Goal: Task Accomplishment & Management: Complete application form

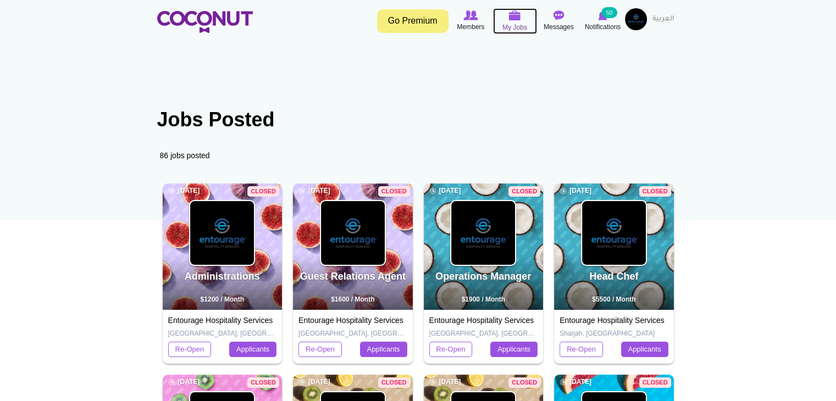
click at [512, 20] on img at bounding box center [515, 15] width 12 height 10
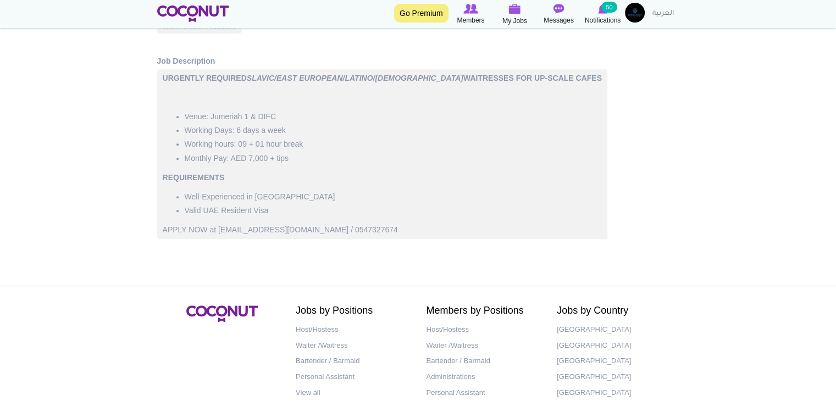
scroll to position [550, 0]
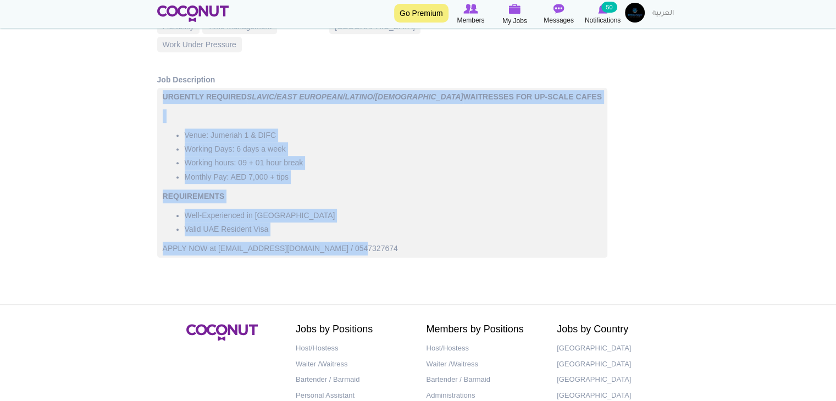
drag, startPoint x: 369, startPoint y: 251, endPoint x: 152, endPoint y: 156, distance: 237.0
copy div "URGENTLY REQUIRED SLAVIC/EAST EUROPEAN/LATINO/ARAB WAITRESSES FOR UP-SCALE CAFE…"
click at [362, 165] on li "Working hours: 09 + 01 hour break" at bounding box center [393, 163] width 417 height 14
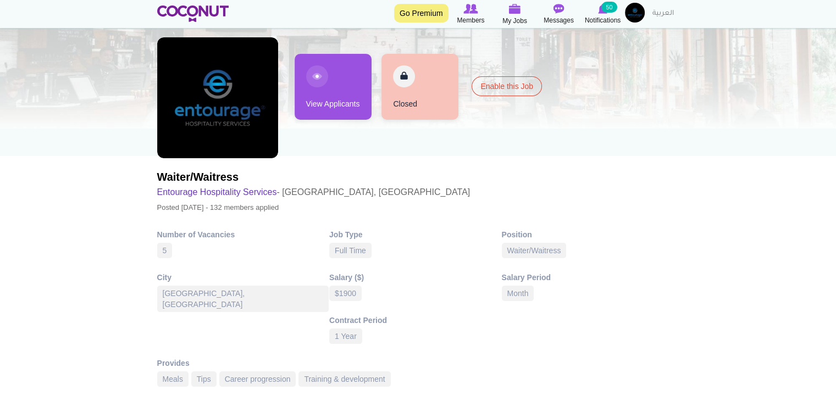
scroll to position [0, 0]
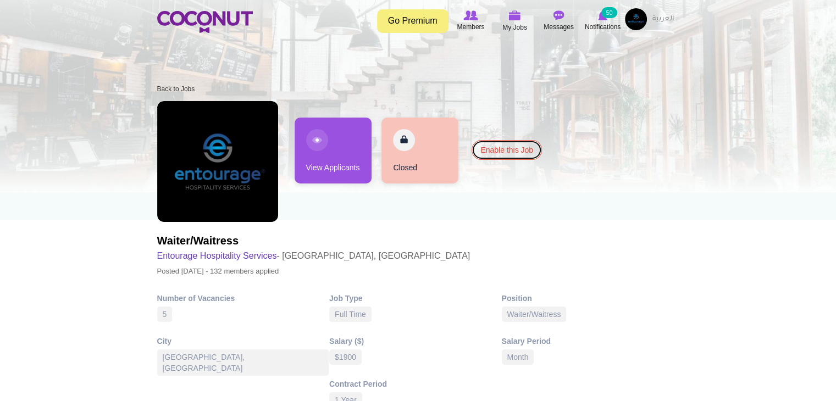
click at [500, 158] on link "Enable this Job" at bounding box center [507, 150] width 70 height 20
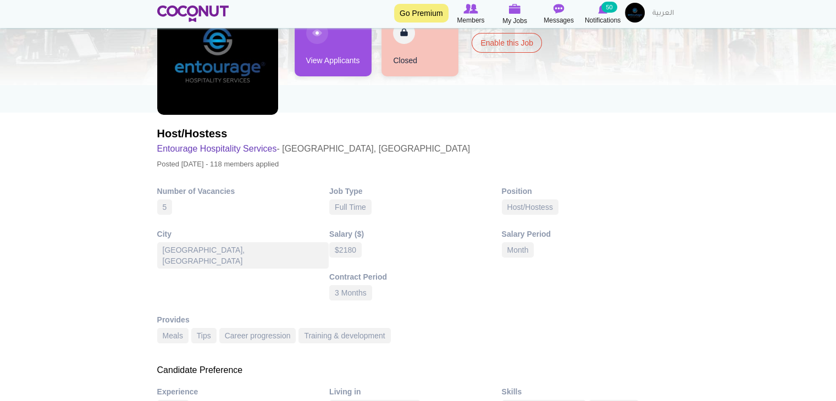
scroll to position [110, 0]
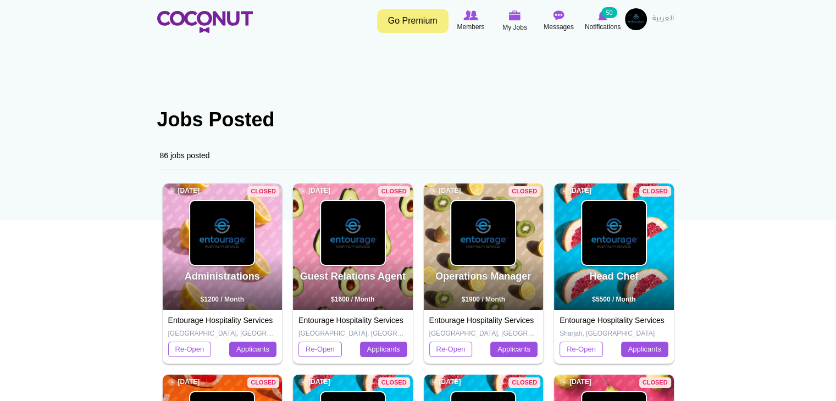
click at [642, 19] on img at bounding box center [636, 19] width 22 height 22
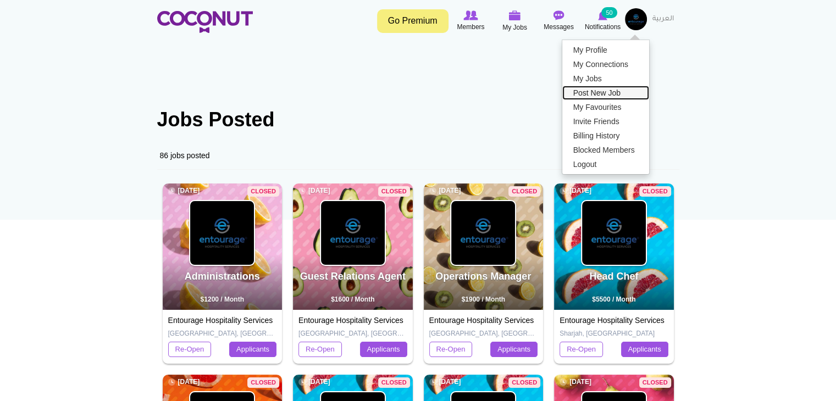
click at [589, 90] on link "Post New Job" at bounding box center [605, 93] width 87 height 14
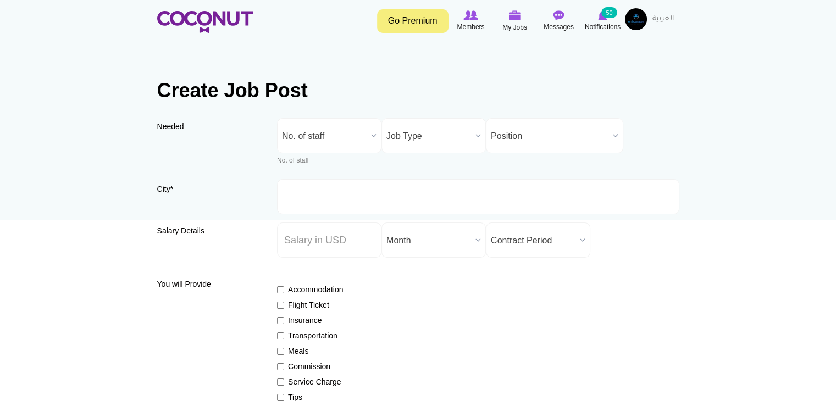
click at [353, 141] on span "No. of staff" at bounding box center [324, 136] width 85 height 35
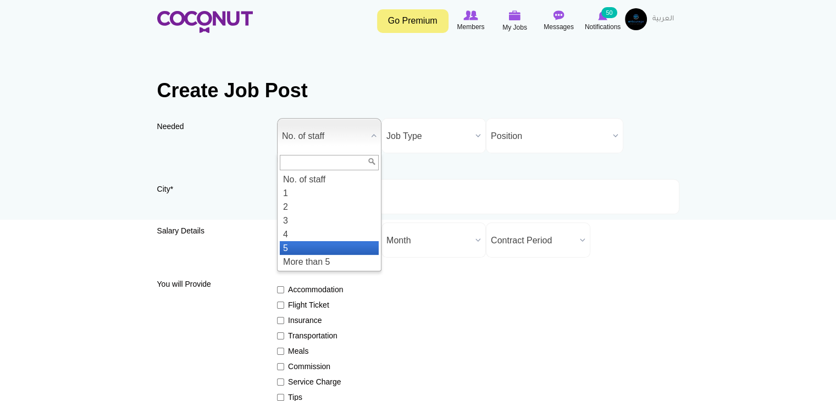
click at [342, 245] on li "5" at bounding box center [329, 248] width 99 height 14
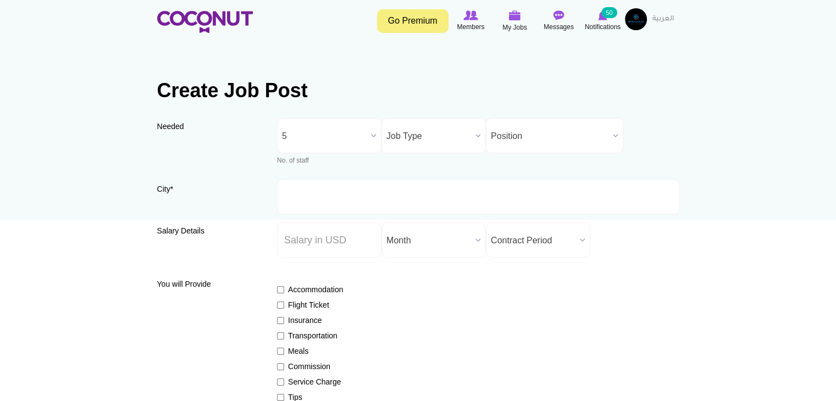
click at [449, 135] on span "Job Type" at bounding box center [428, 136] width 85 height 35
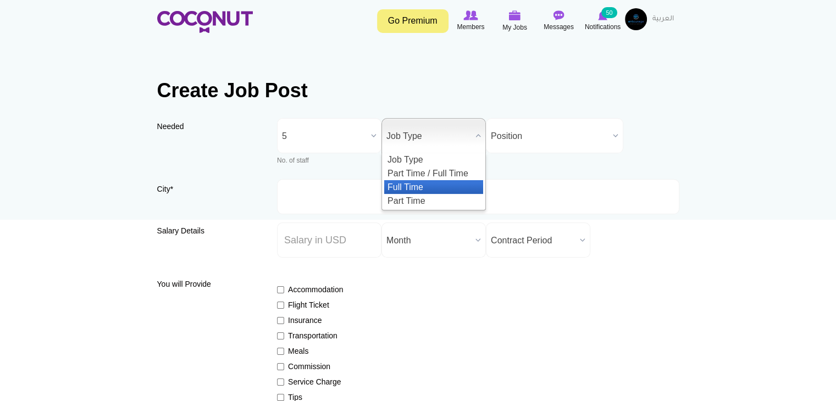
click at [440, 189] on li "Full Time" at bounding box center [433, 187] width 99 height 14
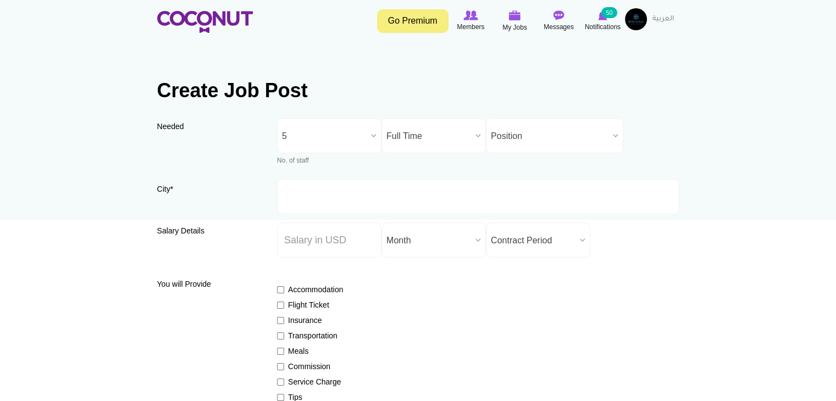
click at [542, 133] on span "Position" at bounding box center [550, 136] width 118 height 35
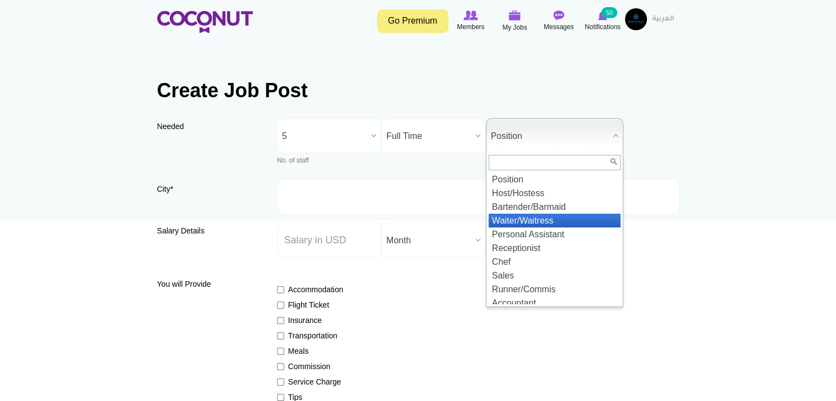
click at [542, 218] on li "Waiter/Waitress" at bounding box center [555, 221] width 132 height 14
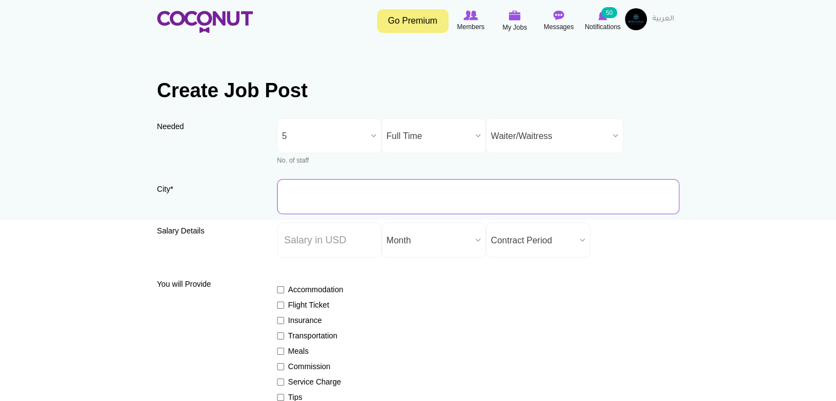
click at [452, 198] on input "City *" at bounding box center [478, 196] width 402 height 35
type input "Dubai, United Arab Emirates"
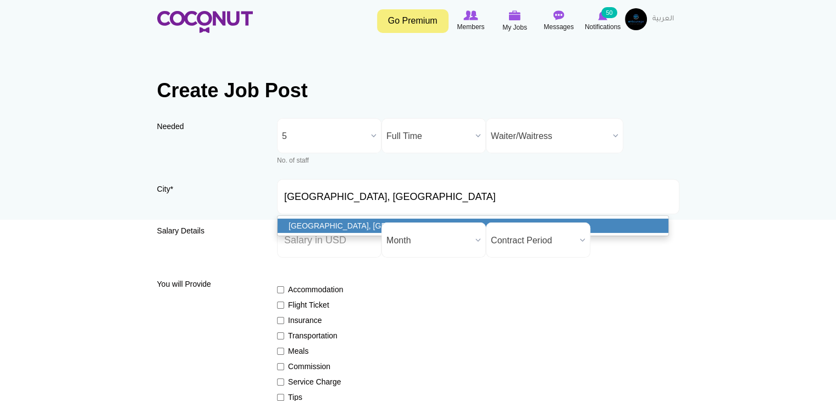
click at [321, 223] on link "Dubai, United Arab Emirates" at bounding box center [473, 226] width 391 height 14
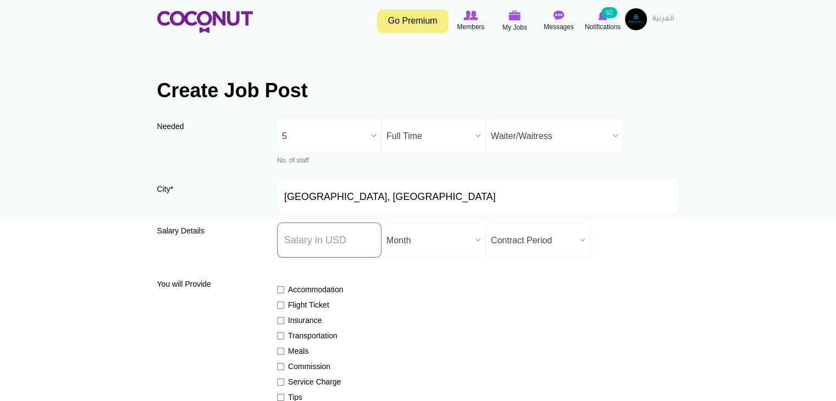
click at [351, 244] on input "Salary ($) *" at bounding box center [329, 240] width 104 height 35
type input "1900"
click at [556, 244] on span "Contract Period" at bounding box center [533, 240] width 85 height 35
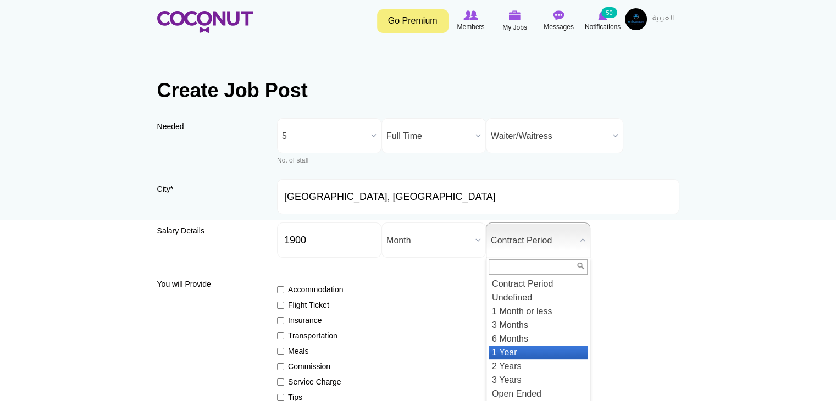
click at [547, 353] on li "1 Year" at bounding box center [538, 353] width 99 height 14
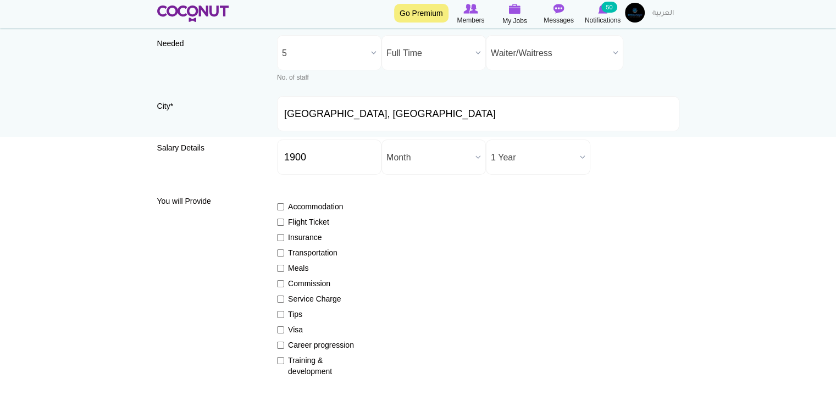
scroll to position [110, 0]
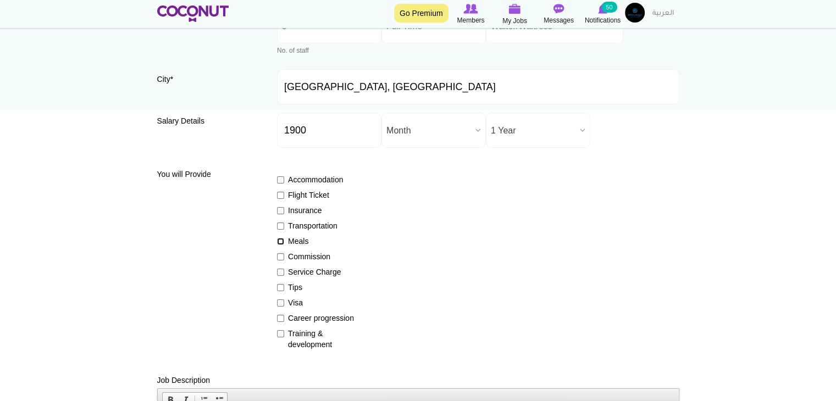
click at [282, 243] on input "Meals" at bounding box center [280, 241] width 7 height 7
checkbox input "true"
click at [283, 286] on input "Tips" at bounding box center [280, 287] width 7 height 7
checkbox input "true"
click at [281, 319] on input "Career progression" at bounding box center [280, 318] width 7 height 7
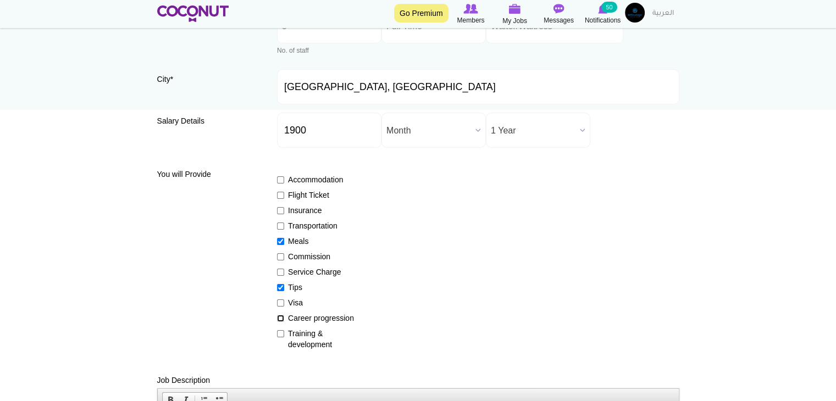
checkbox input "true"
click at [281, 335] on input "Training & development" at bounding box center [280, 333] width 7 height 7
checkbox input "true"
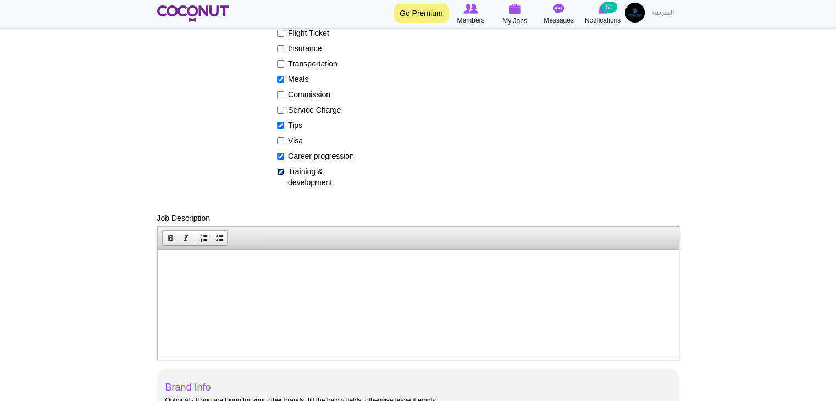
scroll to position [275, 0]
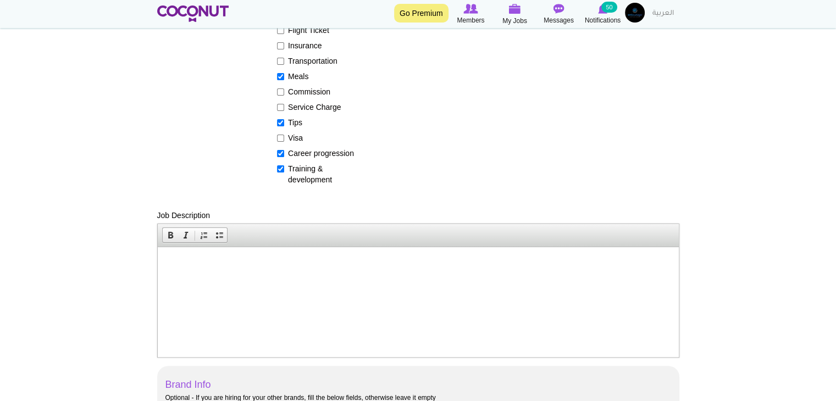
click at [348, 280] on html at bounding box center [417, 264] width 521 height 34
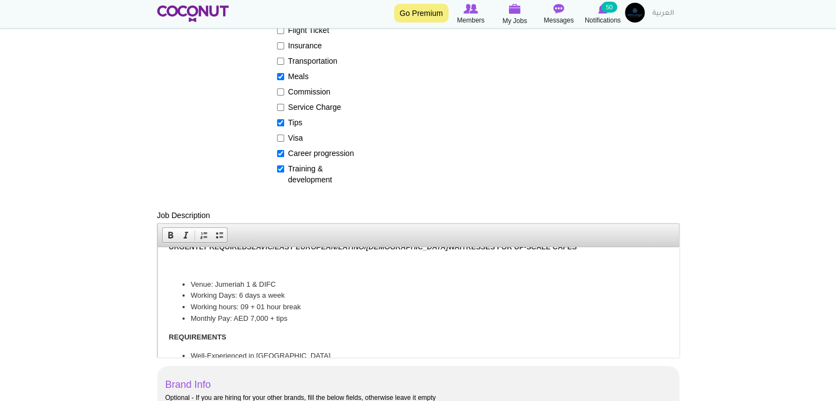
scroll to position [0, 0]
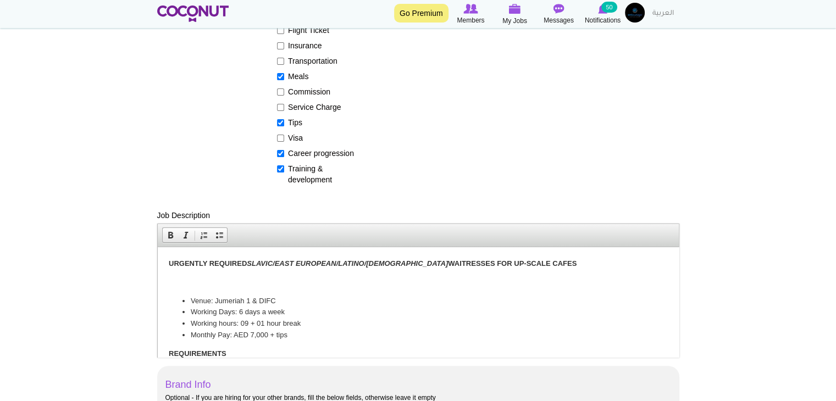
drag, startPoint x: 169, startPoint y: 264, endPoint x: 249, endPoint y: 262, distance: 80.8
click at [249, 262] on strong "URGENTLY REQUIRED SLAVIC/EAST EUROPEAN/LATINO/ARAB WAITRESSES FOR UP-SCALE CAFES" at bounding box center [372, 263] width 408 height 8
click at [454, 262] on strong "HIRING SLAVIC/EAST EUROPEAN/LATINO/ARAB WAITRESSES FOR UP-SCALE CAFES" at bounding box center [345, 263] width 354 height 8
click at [443, 269] on p "HIRING SLAVIC/EAST EUROPEAN/LATINO/ARAB WAITRESSES FOR UP-SCALE RESTAURANT" at bounding box center [417, 264] width 499 height 12
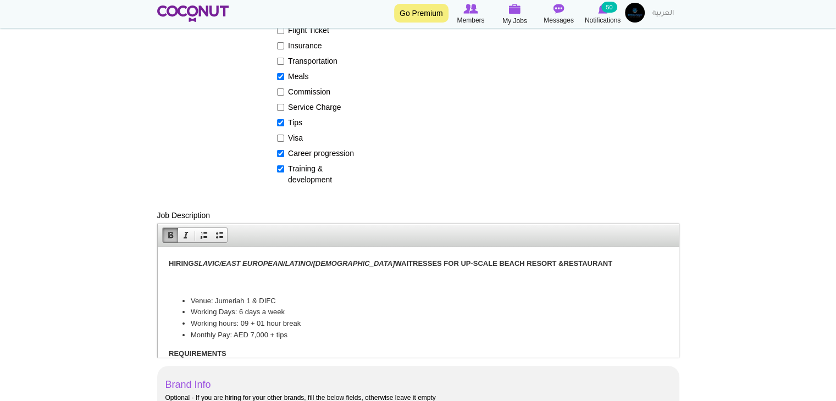
click at [290, 289] on body "HIRING SLAVIC/EAST EUROPEAN/LATINO/ARAB WAITRESSES FOR UP-SCALE BEACH RESORT & …" at bounding box center [417, 333] width 499 height 150
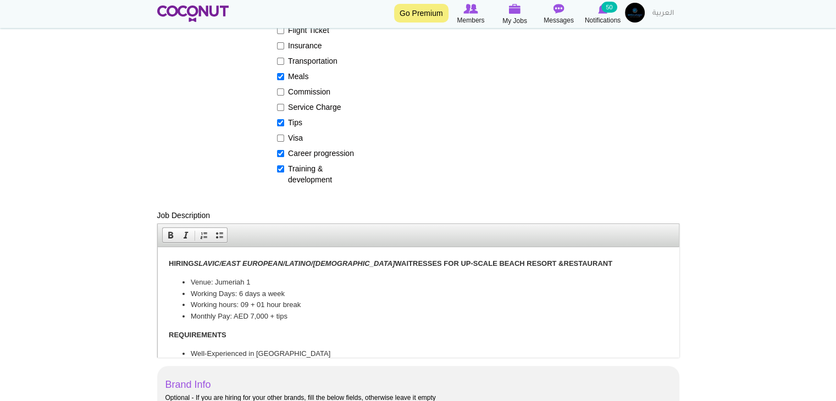
click at [246, 303] on li "Working hours: 09 + 01 hour break" at bounding box center [417, 305] width 455 height 12
click at [289, 312] on li "Monthly Pay: AED 7,000 + tips" at bounding box center [417, 316] width 455 height 12
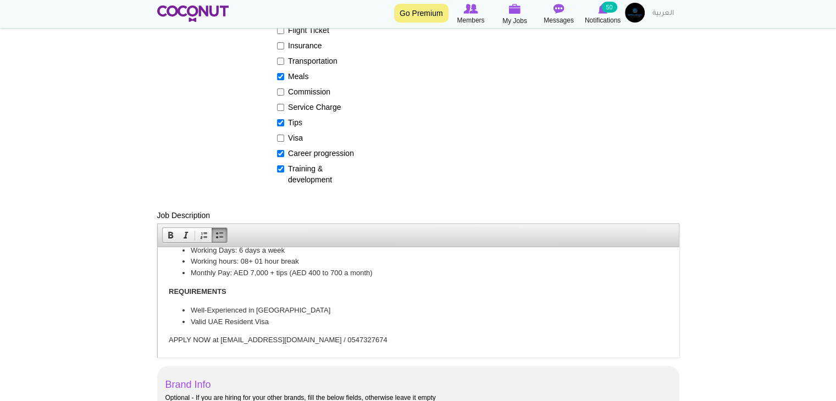
click at [271, 308] on li "Well-Experienced in Duba" at bounding box center [417, 310] width 455 height 12
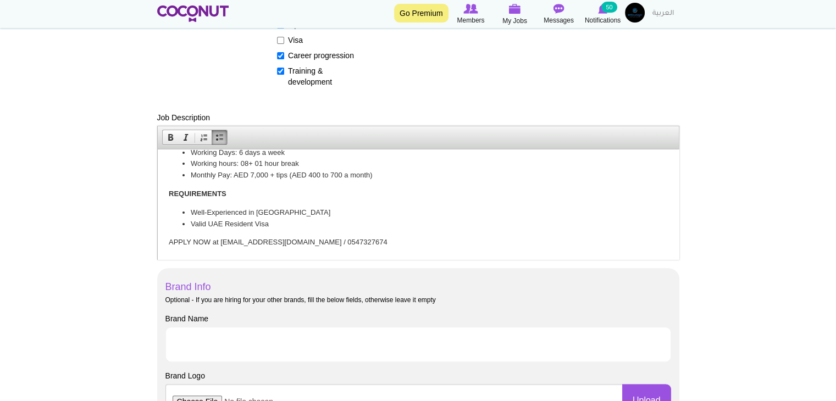
scroll to position [385, 0]
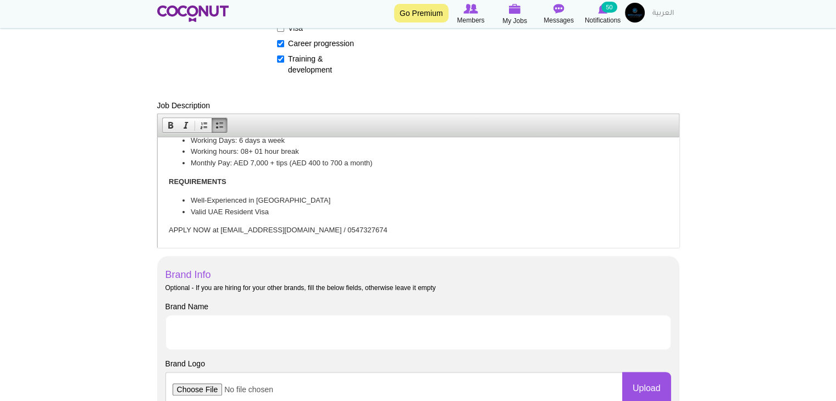
click at [358, 225] on p "APPLY NOW at info@entourageuae.com / 0547327674" at bounding box center [417, 230] width 499 height 12
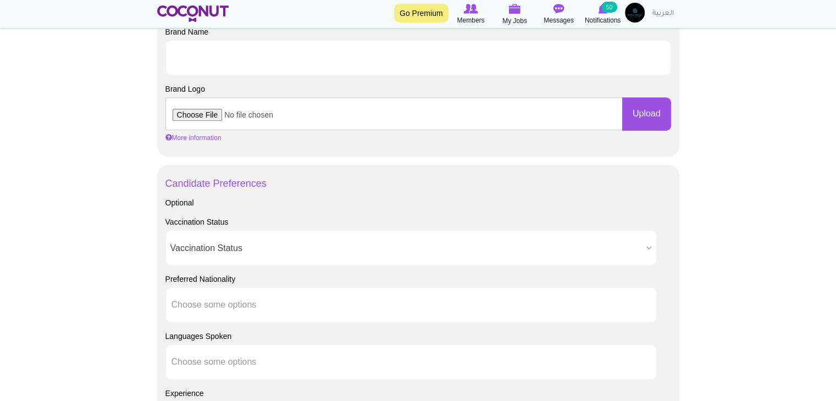
scroll to position [714, 0]
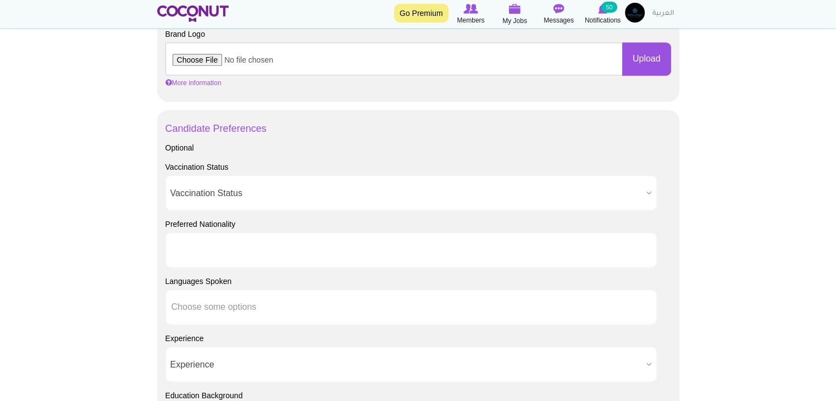
click at [243, 256] on li at bounding box center [220, 249] width 99 height 23
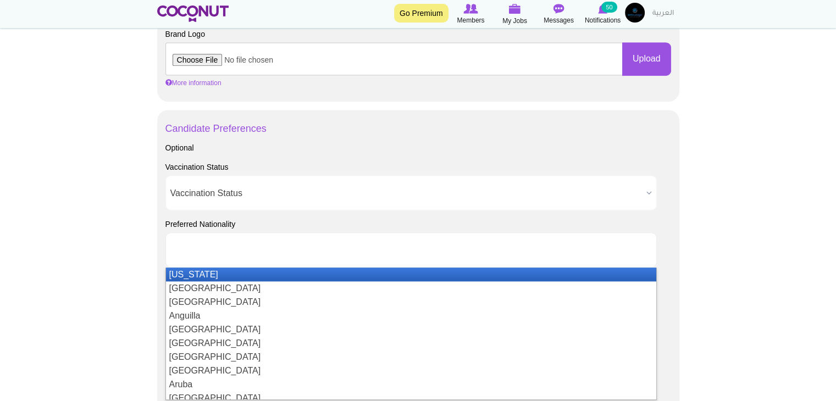
scroll to position [0, 0]
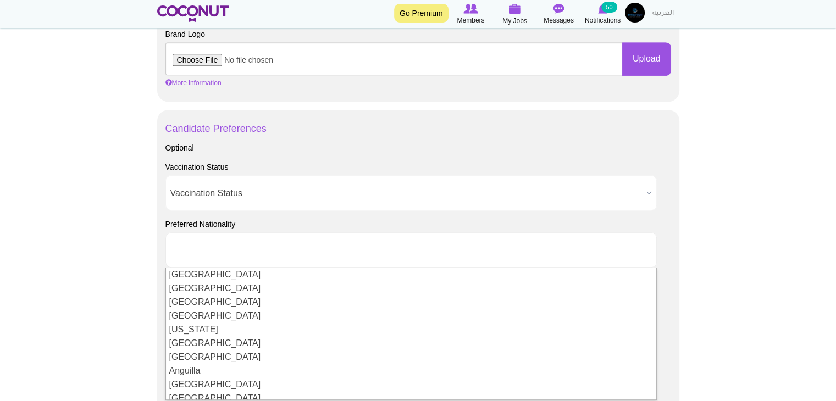
click at [104, 259] on body "Toggle navigation Go Premium Members My Jobs Post a Job Messages Notifications …" at bounding box center [418, 74] width 836 height 1577
type input "Choose some options"
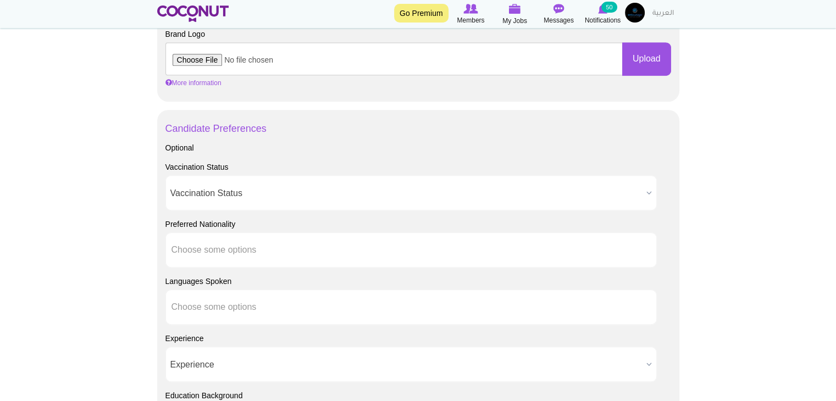
click at [233, 307] on input "Choose some options" at bounding box center [220, 307] width 99 height 10
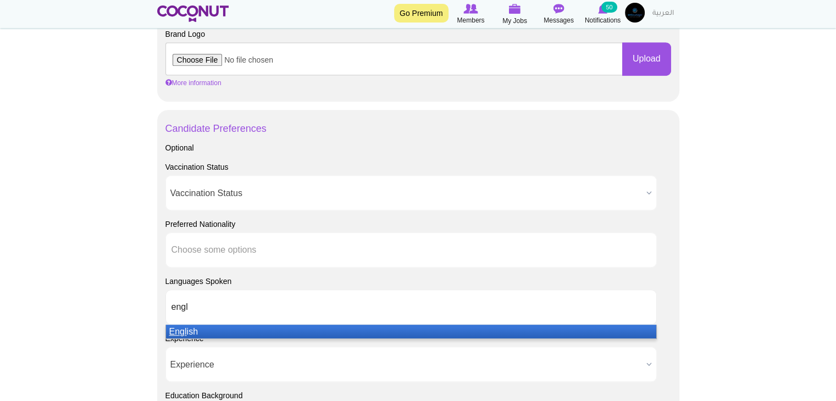
type input "engl"
click at [229, 337] on li "Engl ish" at bounding box center [411, 332] width 490 height 14
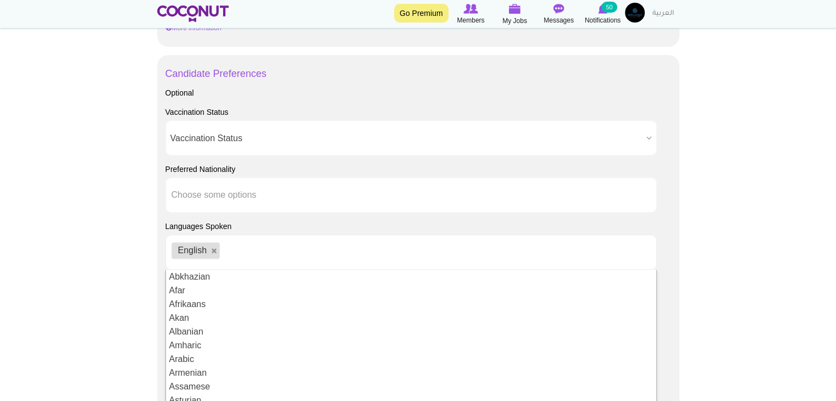
click at [124, 286] on body "Toggle navigation Go Premium Members My Jobs Post a Job Messages Notifications …" at bounding box center [418, 19] width 836 height 1577
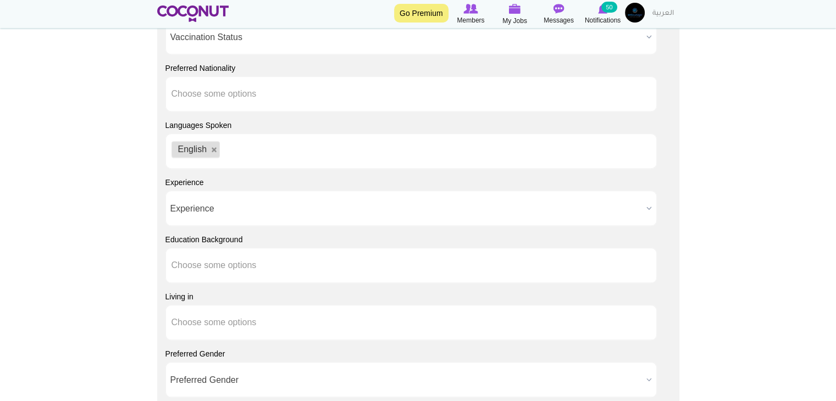
scroll to position [934, 0]
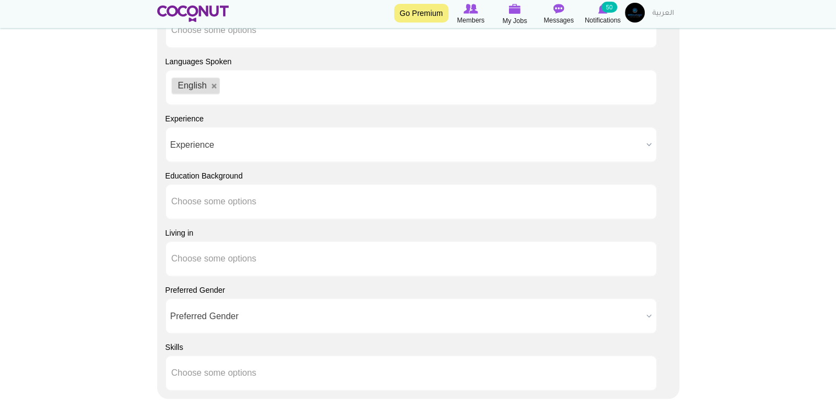
click at [224, 135] on span "Experience" at bounding box center [406, 144] width 472 height 35
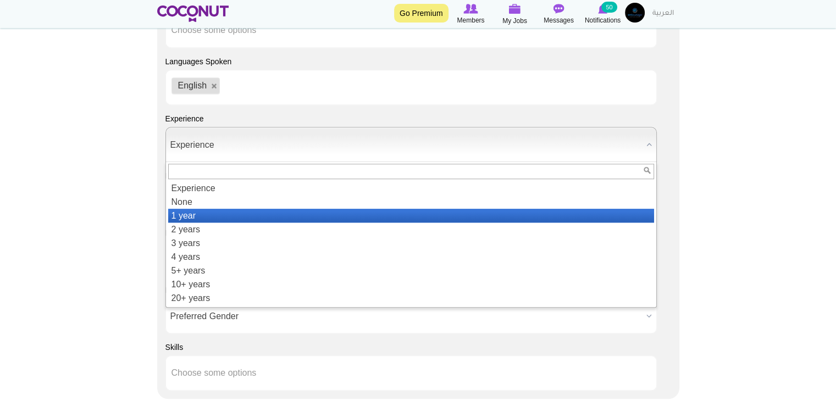
click at [213, 210] on li "1 year" at bounding box center [411, 216] width 486 height 14
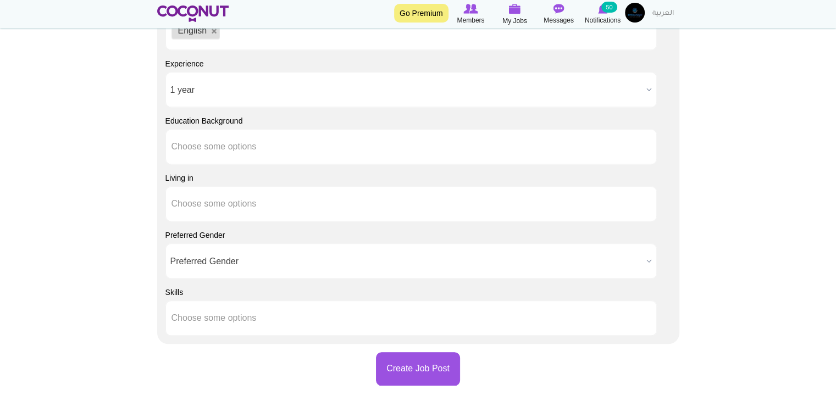
click at [236, 267] on span "Preferred Gender" at bounding box center [406, 261] width 472 height 35
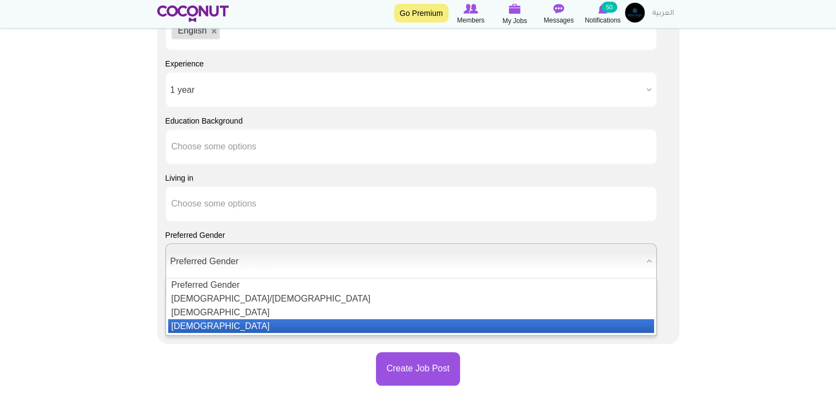
click at [219, 322] on li "Female" at bounding box center [411, 326] width 486 height 14
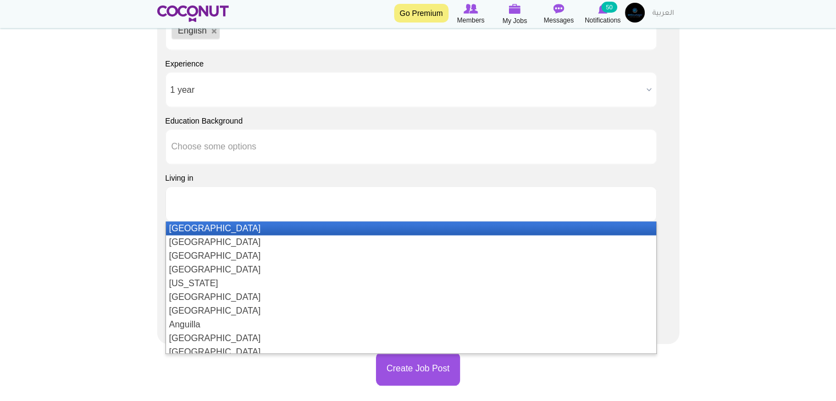
click at [214, 204] on input "text" at bounding box center [220, 204] width 99 height 10
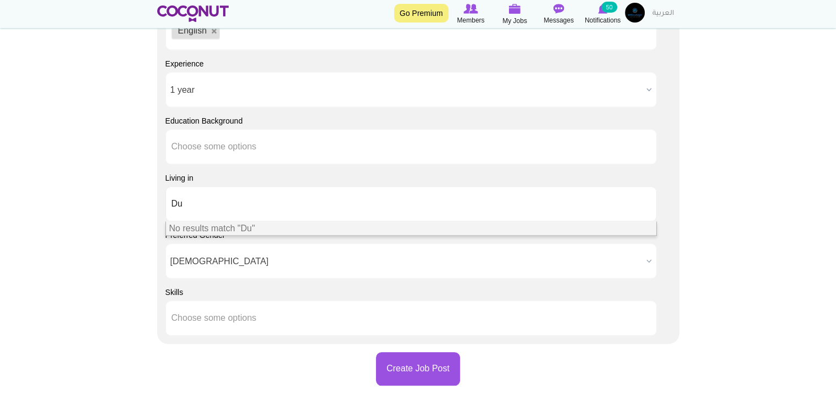
type input "D"
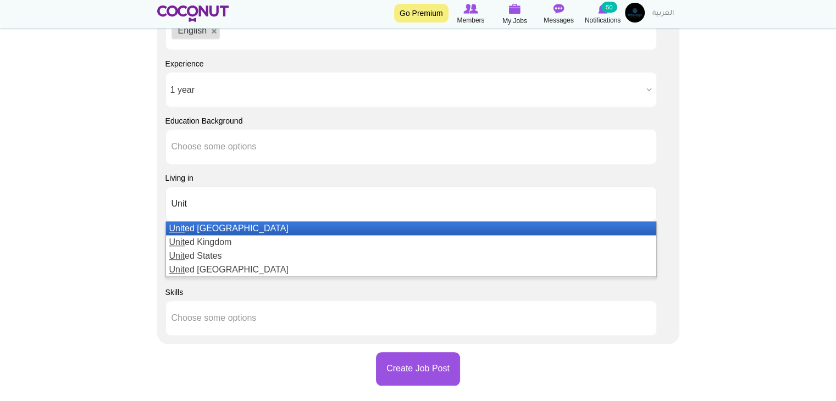
type input "Unit"
click at [219, 229] on li "Unit ed Arab Emirates" at bounding box center [411, 228] width 490 height 14
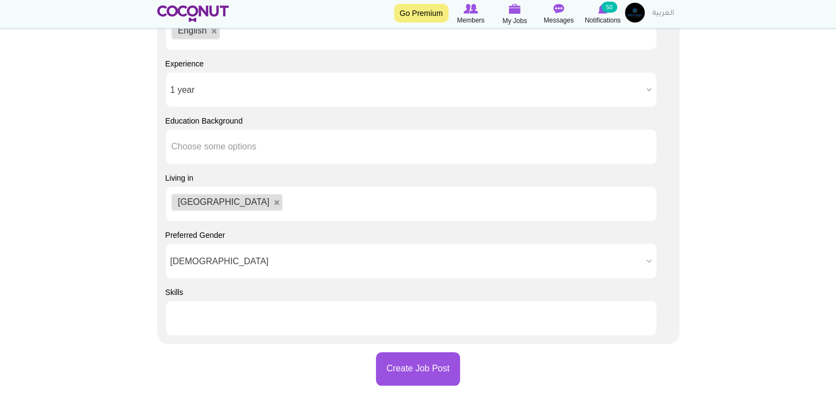
click at [226, 313] on input "text" at bounding box center [220, 318] width 99 height 10
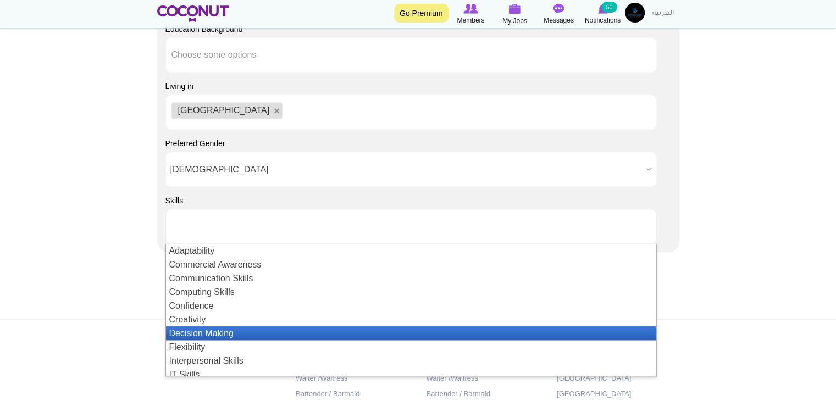
scroll to position [1099, 0]
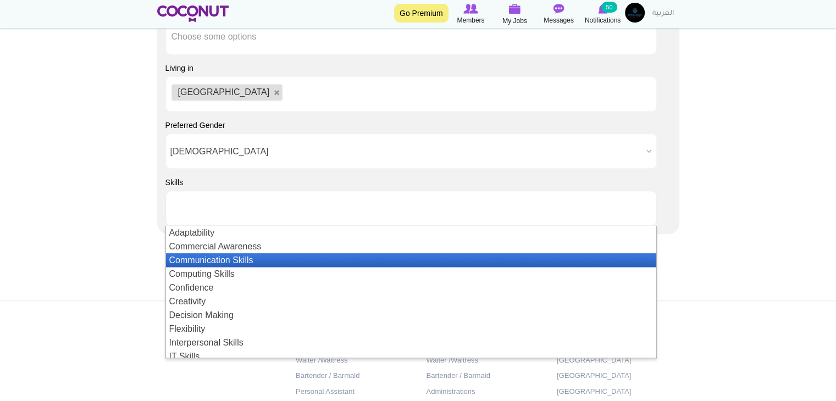
click at [218, 256] on li "Communication Skills" at bounding box center [411, 260] width 490 height 14
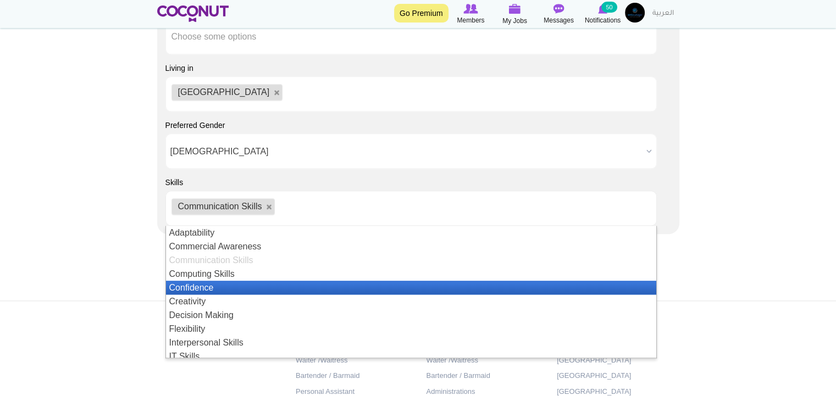
click at [217, 284] on li "Confidence" at bounding box center [411, 288] width 490 height 14
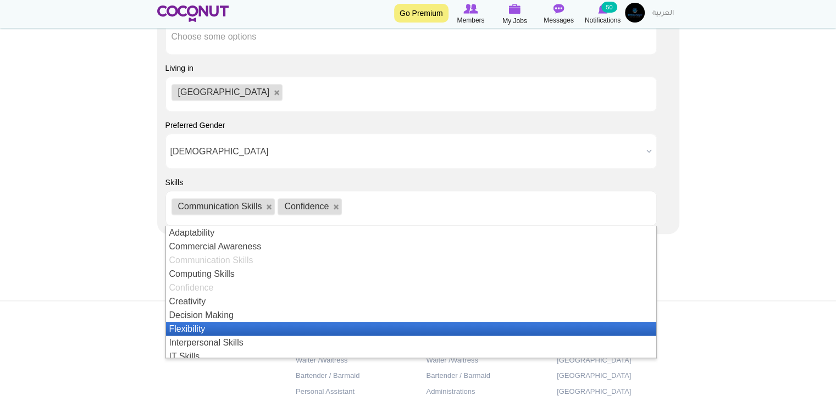
click at [220, 328] on li "Flexibility" at bounding box center [411, 329] width 490 height 14
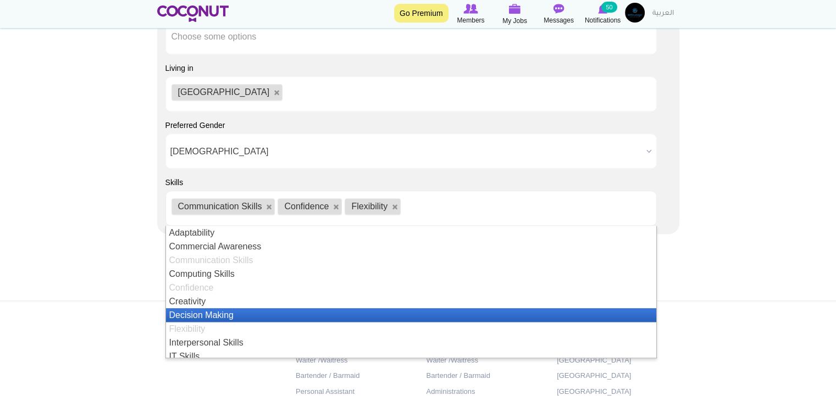
scroll to position [55, 0]
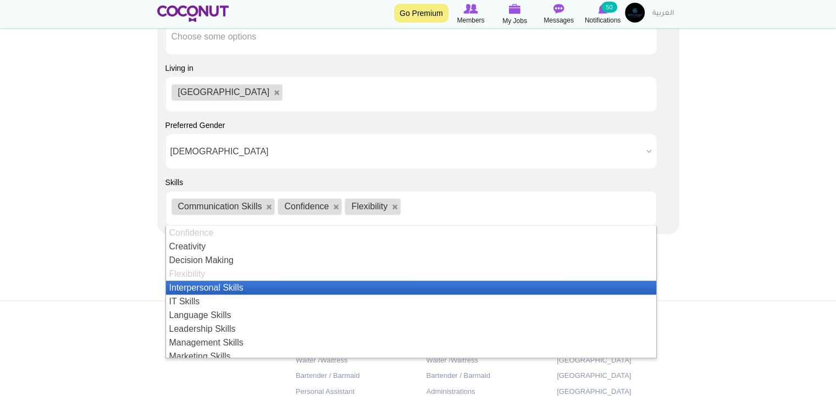
click at [246, 286] on li "Interpersonal Skills" at bounding box center [411, 288] width 490 height 14
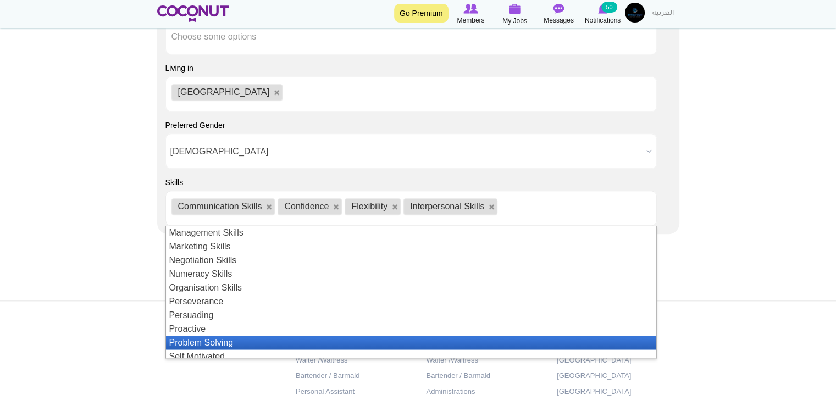
scroll to position [220, 0]
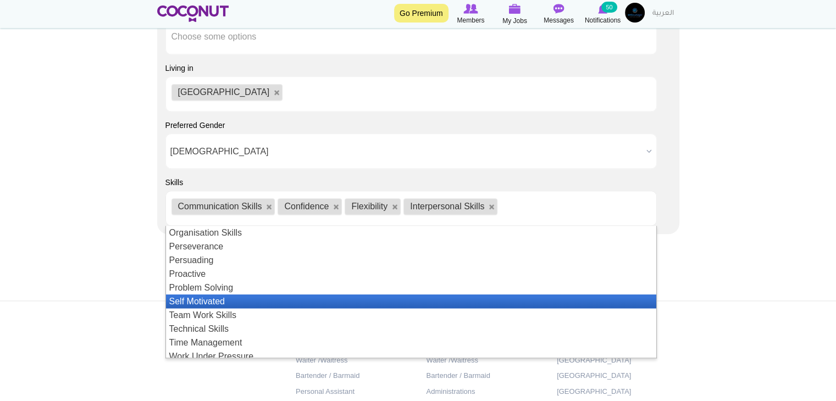
click at [246, 299] on li "Self Motivated" at bounding box center [411, 302] width 490 height 14
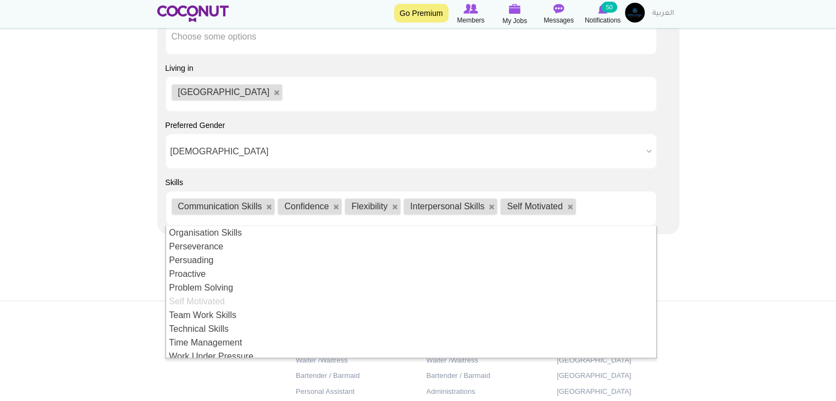
scroll to position [239, 0]
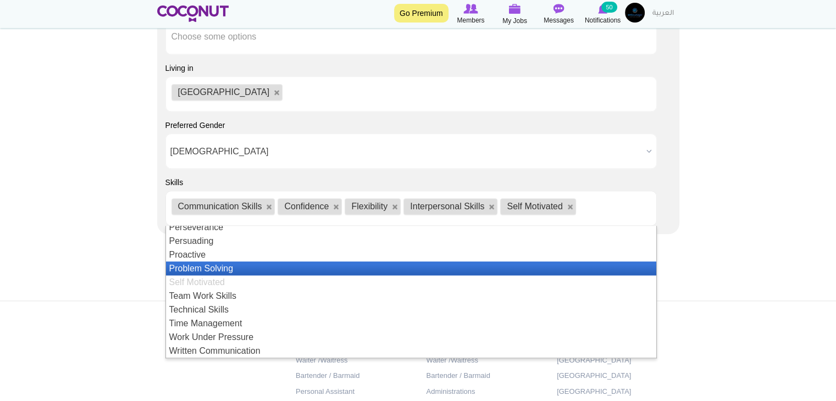
click at [257, 269] on li "Problem Solving" at bounding box center [411, 269] width 490 height 14
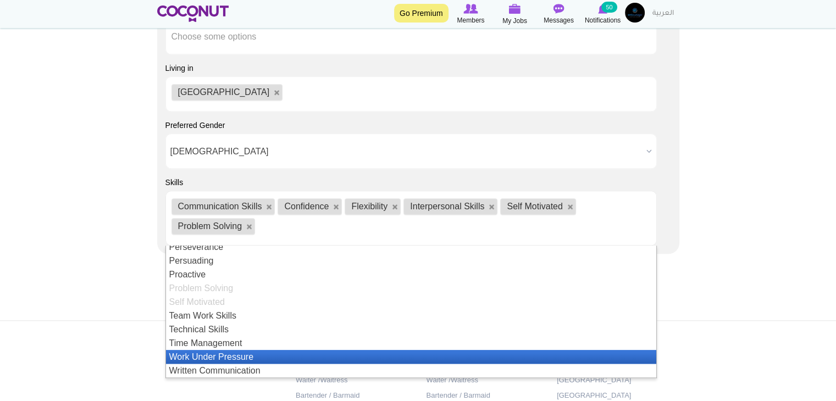
click at [245, 354] on li "Work Under Pressure" at bounding box center [411, 357] width 490 height 14
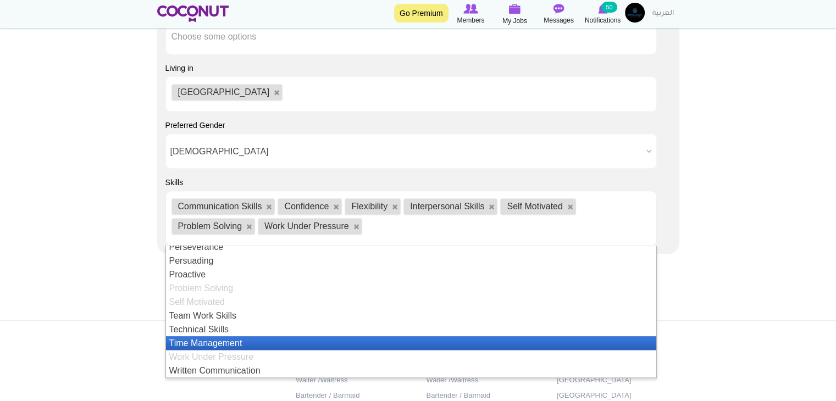
click at [318, 339] on li "Time Management" at bounding box center [411, 343] width 490 height 14
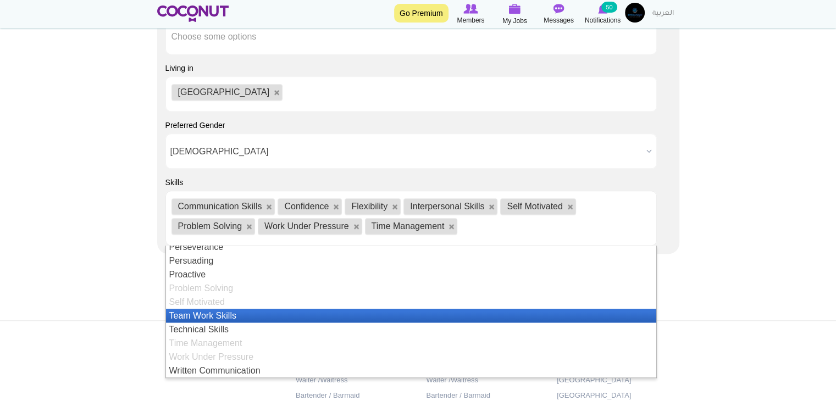
click at [237, 310] on li "Team Work Skills" at bounding box center [411, 316] width 490 height 14
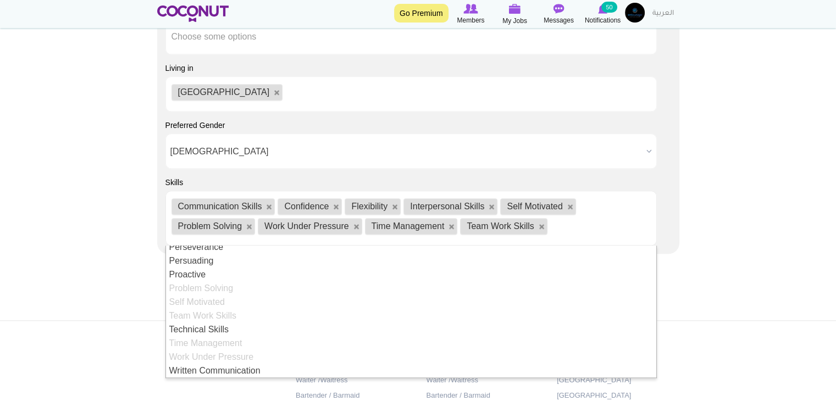
scroll to position [0, 0]
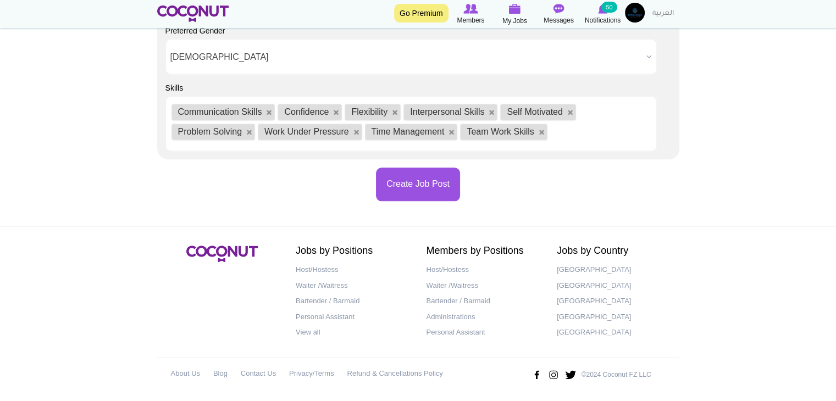
scroll to position [1194, 0]
click at [411, 196] on button "Create Job Post" at bounding box center [418, 184] width 84 height 34
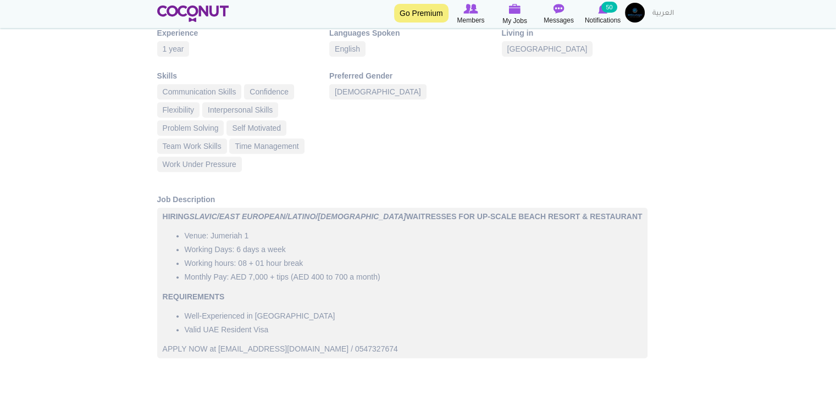
scroll to position [482, 0]
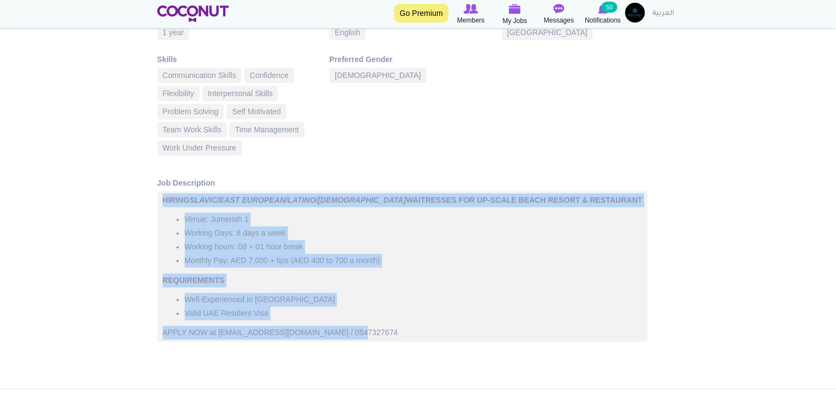
drag, startPoint x: 356, startPoint y: 326, endPoint x: 103, endPoint y: 214, distance: 277.3
click at [103, 214] on body "Toggle navigation Go Premium Members My Jobs Post a Job Messages Notifications …" at bounding box center [418, 42] width 836 height 1049
copy div "HIRING SLAVIC/EAST EUROPEAN/LATINO/ARAB WAITRESSES FOR UP-SCALE BEACH RESORT & …"
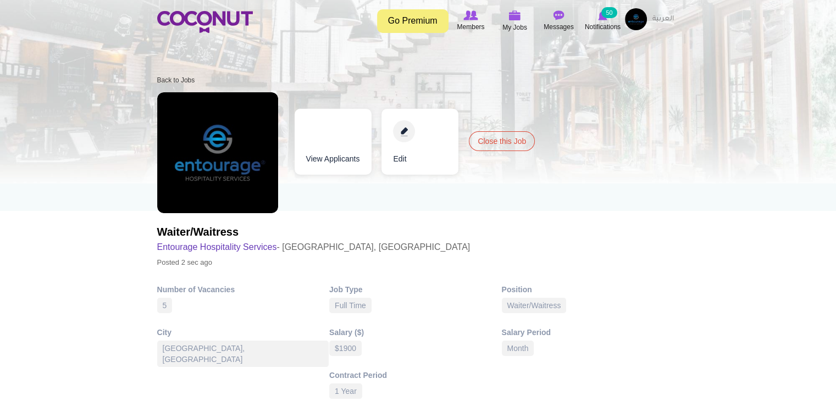
scroll to position [0, 0]
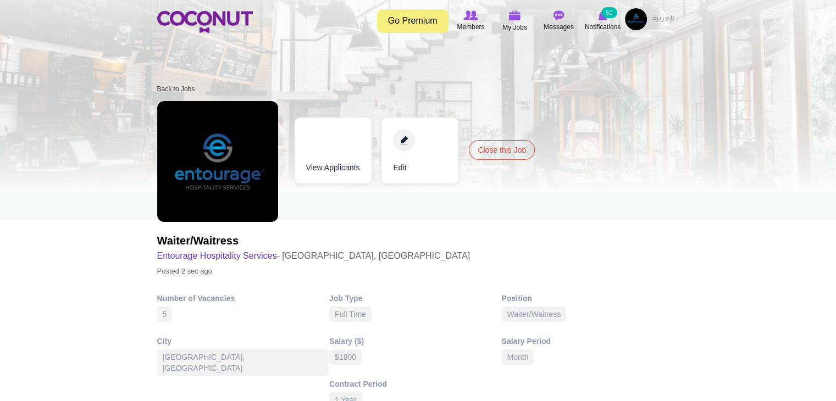
click at [407, 136] on link "Edit" at bounding box center [419, 151] width 77 height 66
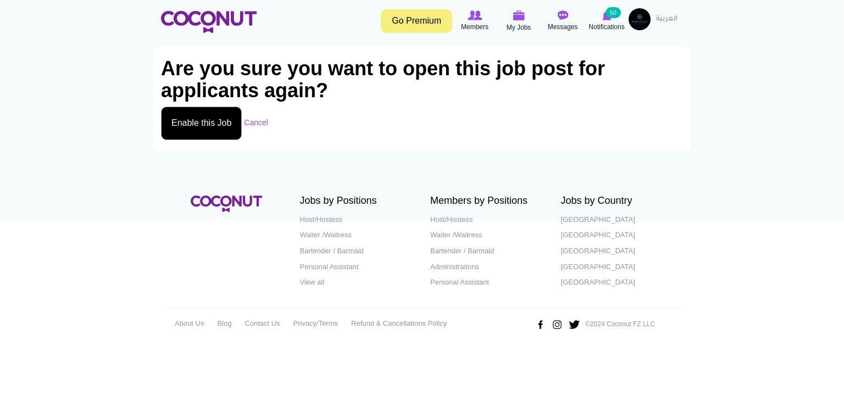
click at [169, 130] on button "Enable this Job" at bounding box center [201, 124] width 81 height 34
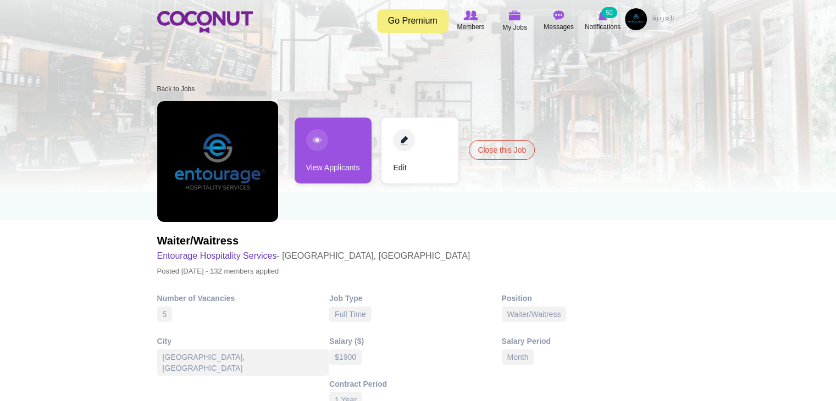
click at [406, 143] on link "Edit" at bounding box center [419, 151] width 77 height 66
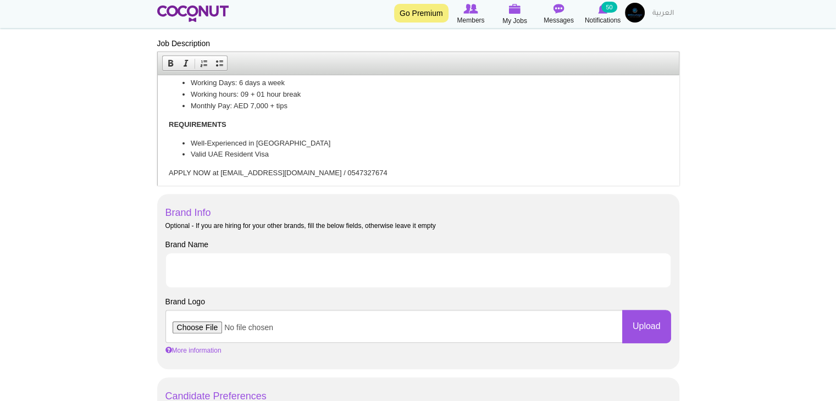
scroll to position [62, 0]
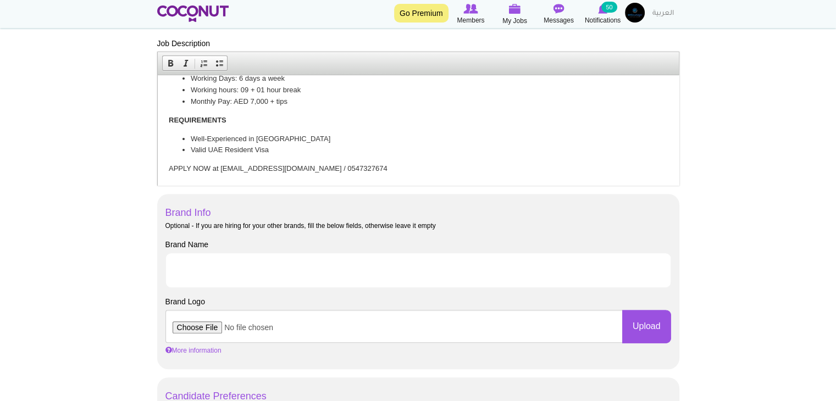
click at [290, 145] on li "Valid UAE Resident Visa" at bounding box center [417, 151] width 455 height 12
click at [287, 140] on li "Well-Experienced in [GEOGRAPHIC_DATA]" at bounding box center [417, 140] width 455 height 12
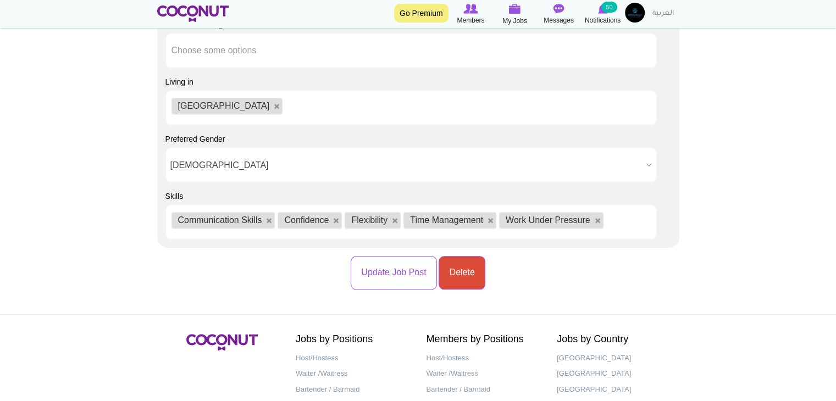
scroll to position [1167, 0]
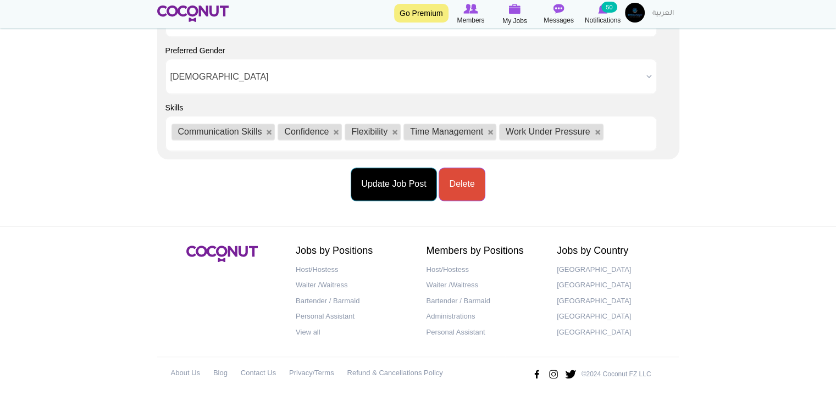
click at [433, 191] on button "Update Job Post" at bounding box center [394, 185] width 86 height 34
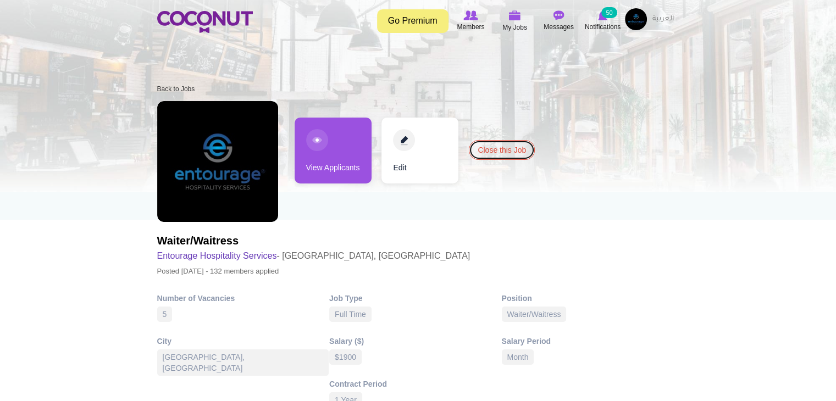
click at [476, 146] on link "Close this Job" at bounding box center [502, 150] width 66 height 20
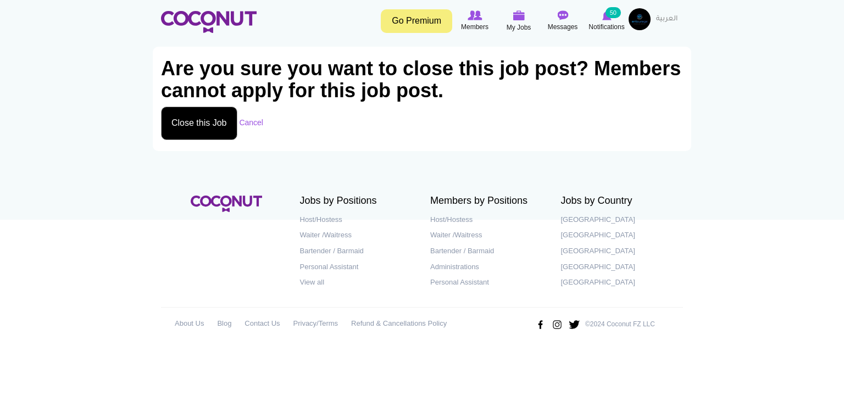
click at [196, 115] on button "Close this Job" at bounding box center [199, 124] width 76 height 34
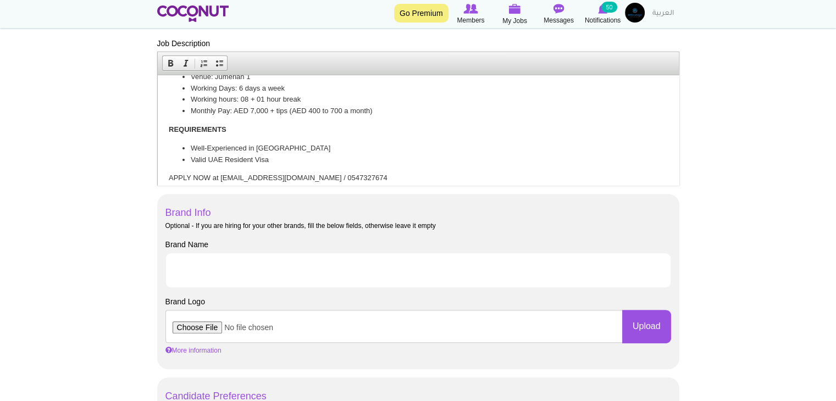
scroll to position [43, 0]
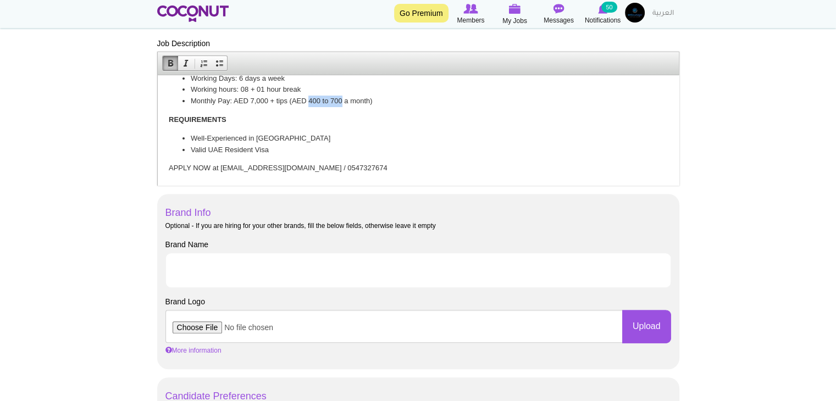
drag, startPoint x: 309, startPoint y: 101, endPoint x: 342, endPoint y: 105, distance: 33.3
click at [342, 105] on li "Monthly Pay: AED 7,000 + tips (AED 400 to 700 a month)" at bounding box center [417, 102] width 455 height 12
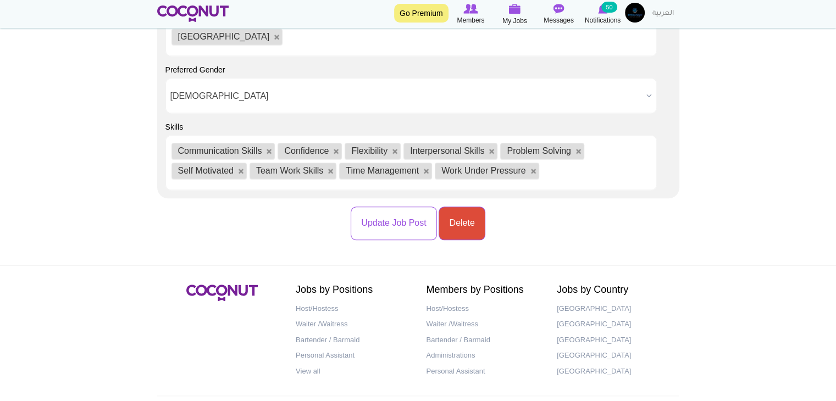
scroll to position [1187, 0]
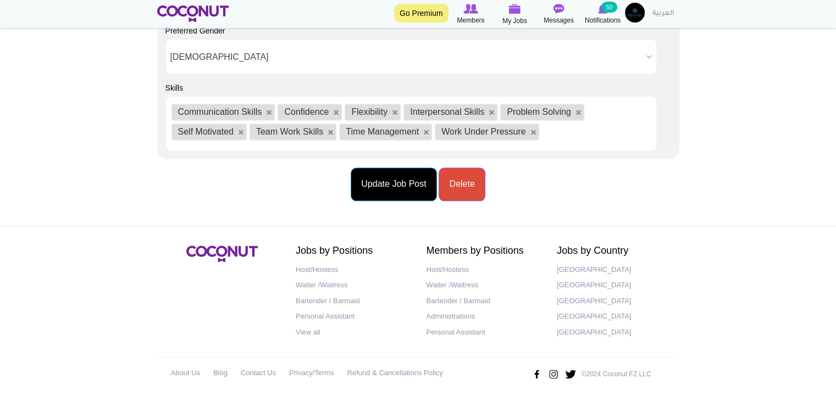
click at [386, 187] on button "Update Job Post" at bounding box center [394, 185] width 86 height 34
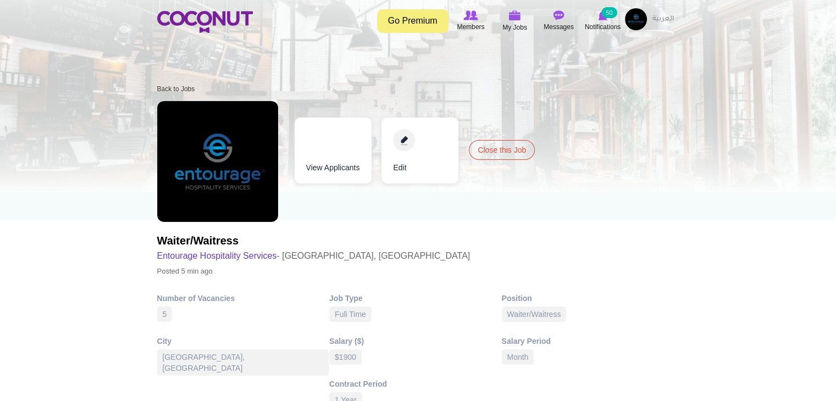
click at [644, 17] on img at bounding box center [636, 19] width 22 height 22
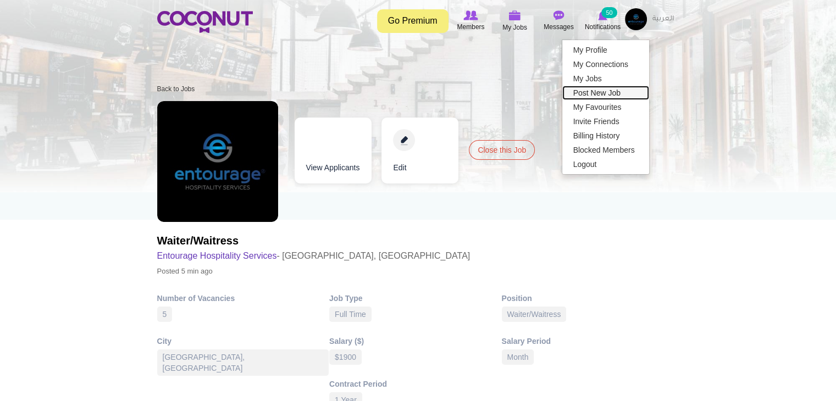
click at [615, 87] on link "Post New Job" at bounding box center [605, 93] width 87 height 14
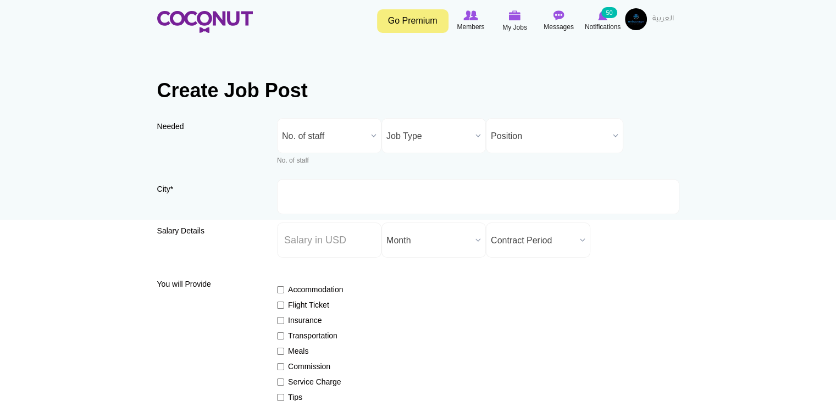
click at [359, 148] on span "No. of staff" at bounding box center [324, 136] width 85 height 35
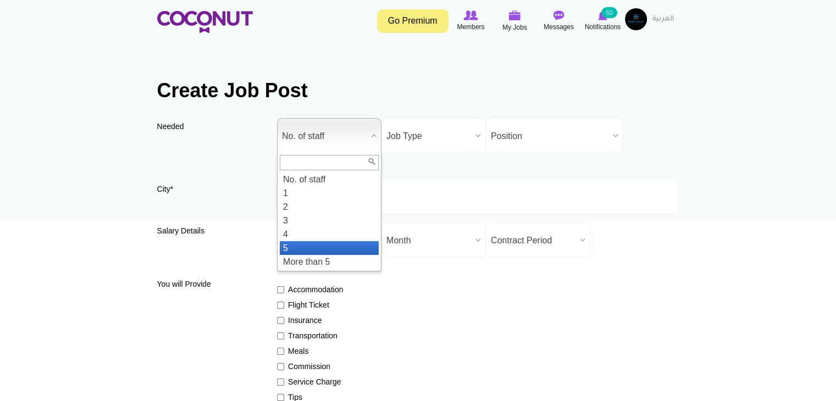
click at [323, 246] on li "5" at bounding box center [329, 248] width 99 height 14
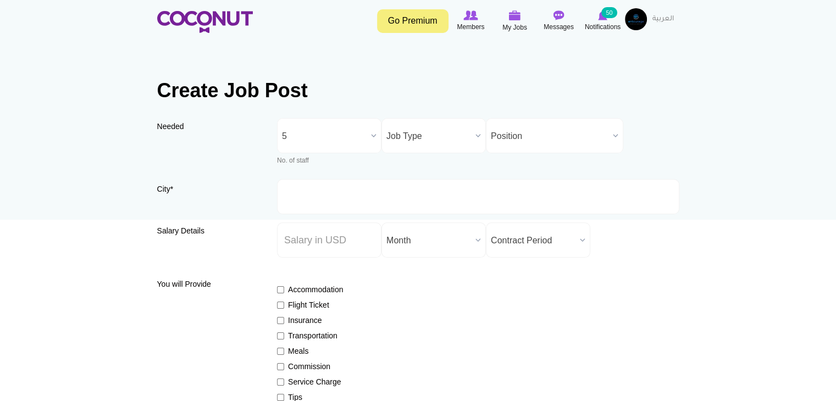
click at [433, 138] on span "Job Type" at bounding box center [428, 136] width 85 height 35
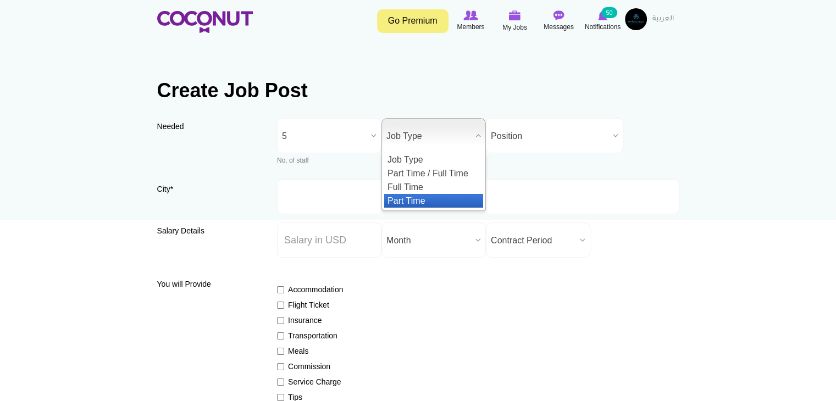
click at [419, 189] on li "Full Time" at bounding box center [433, 187] width 99 height 14
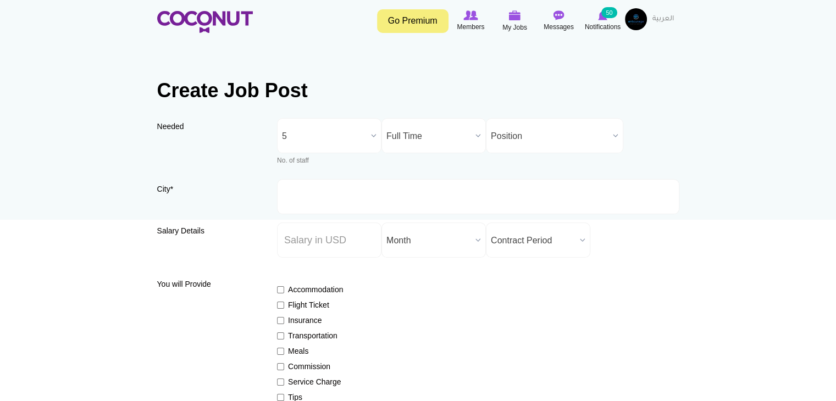
click at [519, 148] on span "Position" at bounding box center [550, 136] width 118 height 35
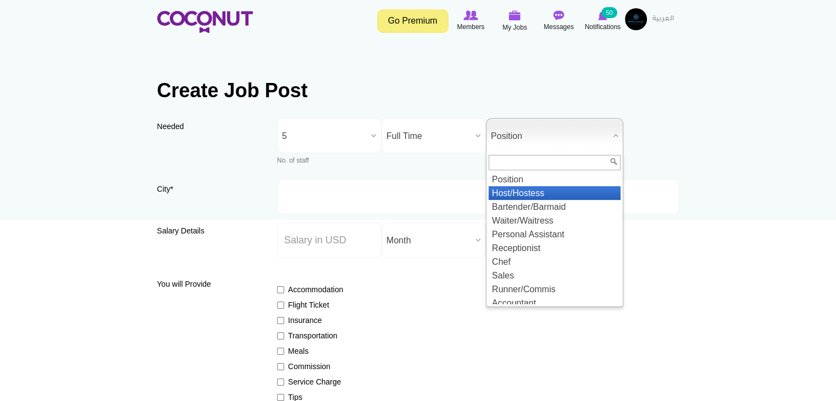
click at [527, 196] on li "Host/Hostess" at bounding box center [555, 193] width 132 height 14
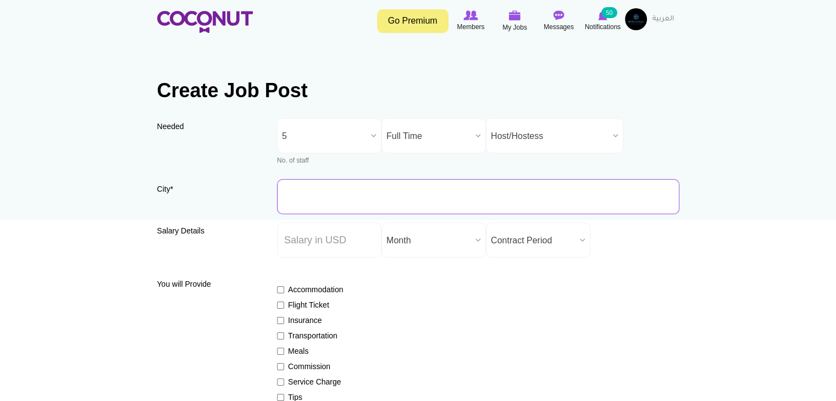
click at [348, 202] on input "City *" at bounding box center [478, 196] width 402 height 35
type input "[GEOGRAPHIC_DATA], [GEOGRAPHIC_DATA]"
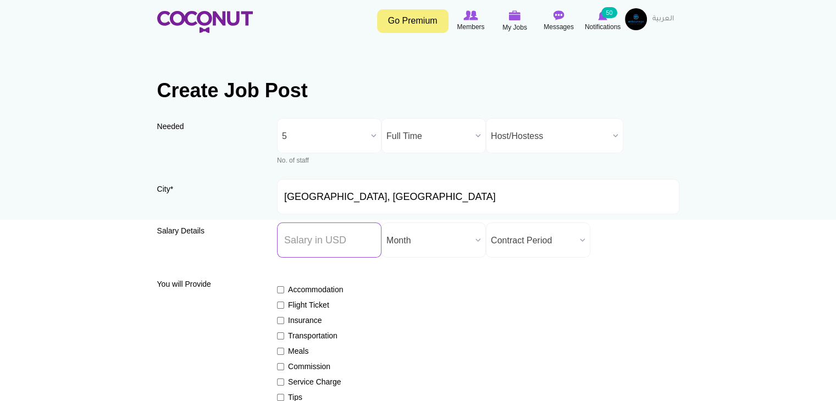
click at [343, 247] on input "Salary ($) *" at bounding box center [329, 240] width 104 height 35
drag, startPoint x: 337, startPoint y: 240, endPoint x: 337, endPoint y: 234, distance: 6.0
click at [337, 240] on input "Salary ($) *" at bounding box center [329, 240] width 104 height 35
type input "1900"
click at [453, 247] on span "Month" at bounding box center [428, 240] width 85 height 35
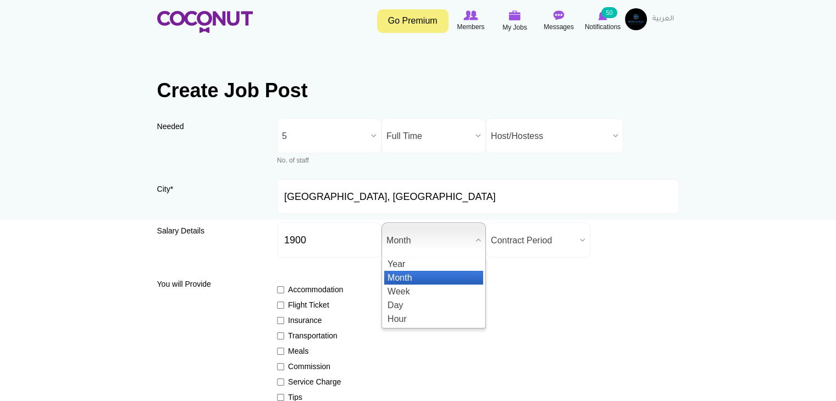
click at [454, 247] on span "Month" at bounding box center [428, 240] width 85 height 35
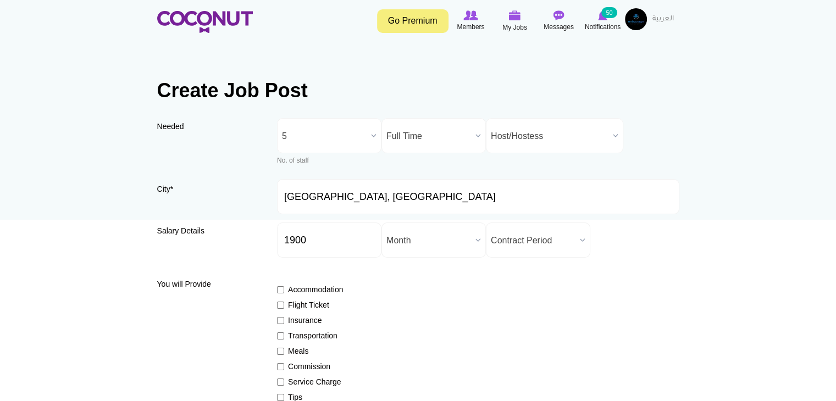
click at [529, 247] on span "Contract Period" at bounding box center [533, 240] width 85 height 35
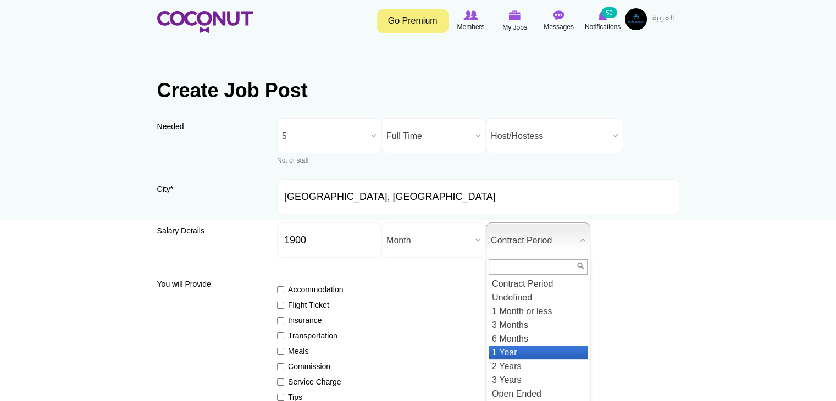
click at [529, 354] on li "1 Year" at bounding box center [538, 353] width 99 height 14
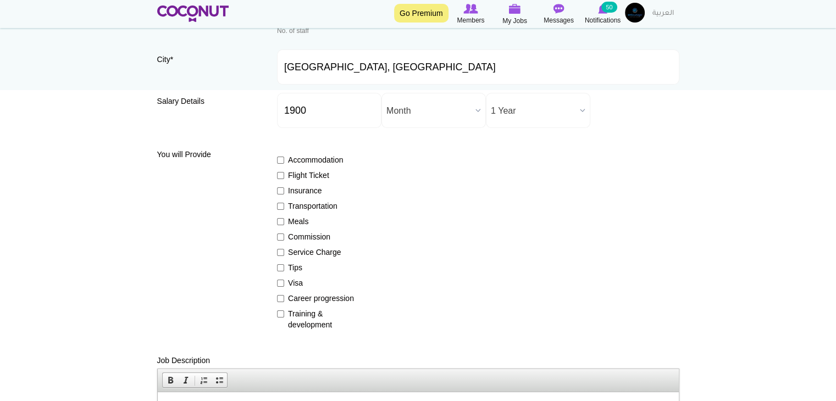
scroll to position [165, 0]
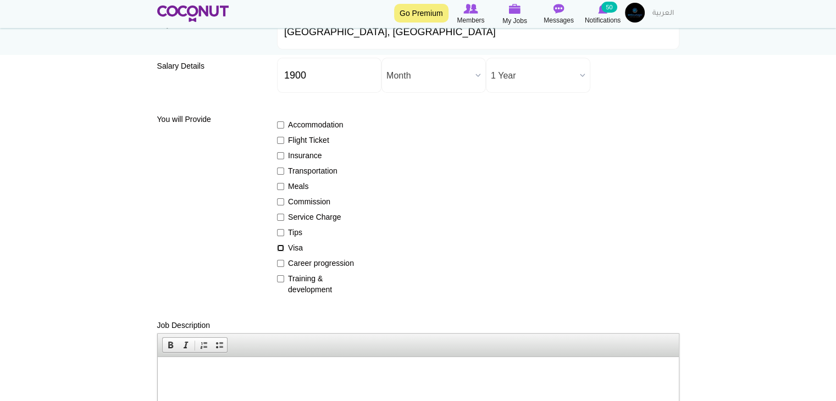
click at [281, 248] on input "Visa" at bounding box center [280, 248] width 7 height 7
checkbox input "true"
click at [279, 264] on input "Career progression" at bounding box center [280, 263] width 7 height 7
checkbox input "true"
click at [280, 279] on input "Training & development" at bounding box center [280, 278] width 7 height 7
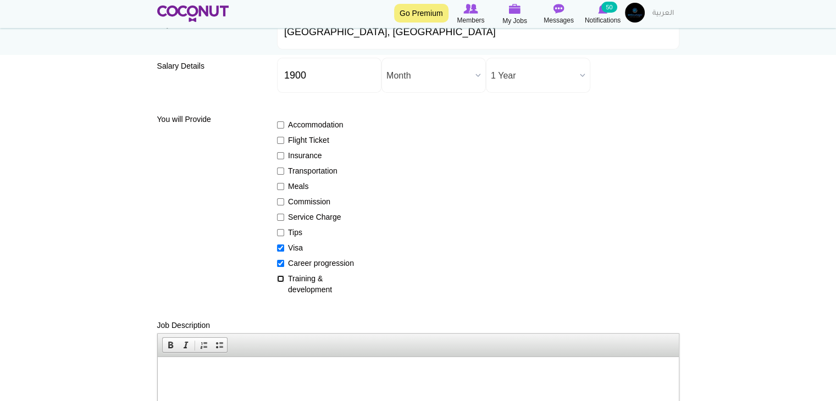
checkbox input "true"
click at [283, 187] on input "Meals" at bounding box center [280, 186] width 7 height 7
checkbox input "true"
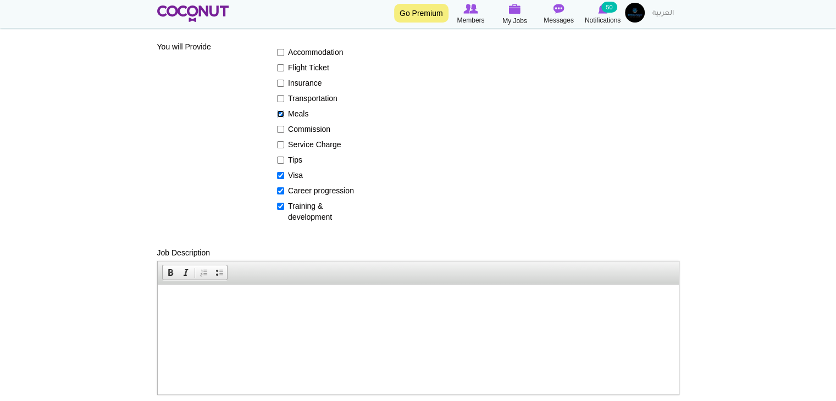
scroll to position [385, 0]
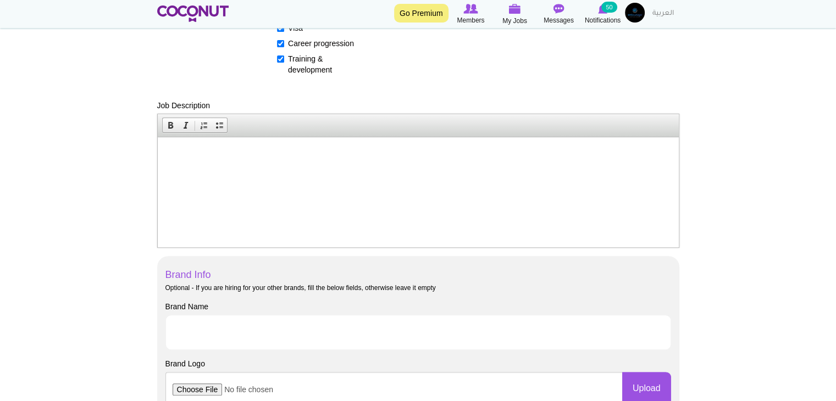
click at [300, 157] on p at bounding box center [417, 154] width 499 height 12
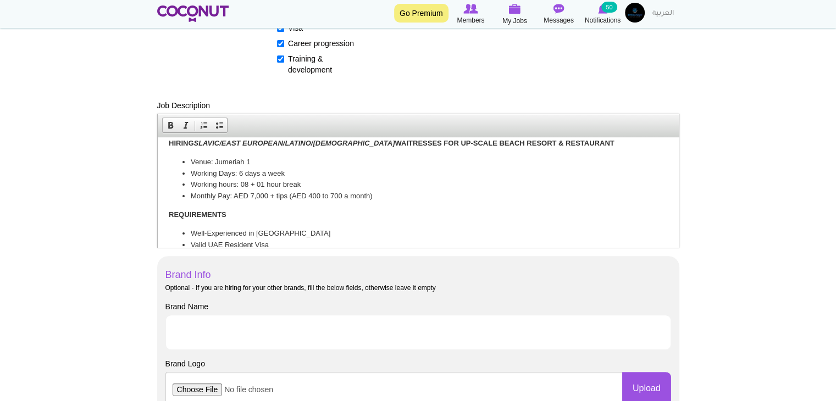
scroll to position [0, 0]
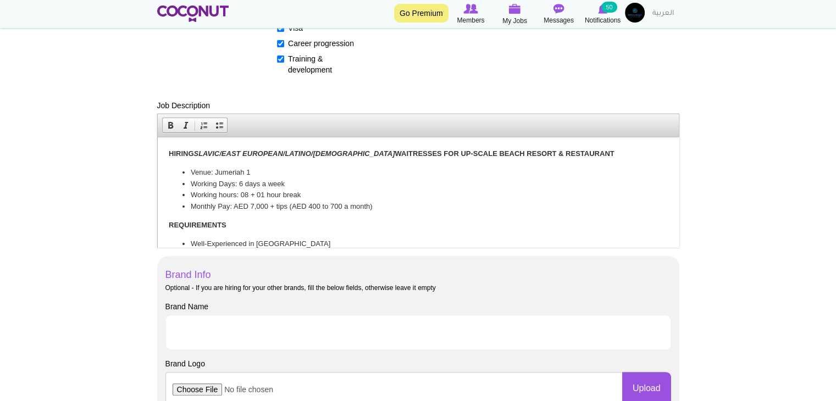
click at [371, 152] on strong "HIRING SLAVIC/EAST EUROPEAN/LATINO/ARAB WAITRESSES FOR UP-SCALE BEACH RESORT & …" at bounding box center [391, 153] width 446 height 8
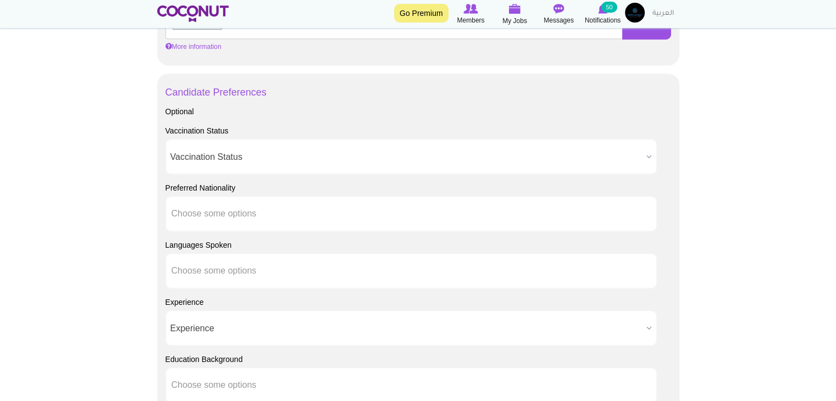
scroll to position [769, 0]
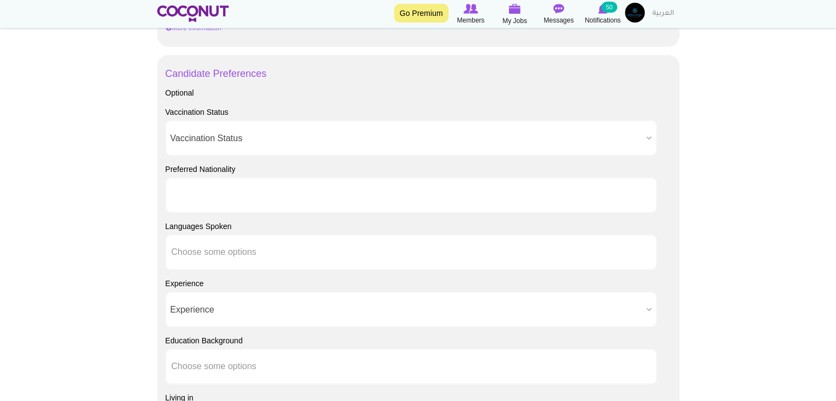
click at [259, 197] on input "text" at bounding box center [220, 195] width 99 height 10
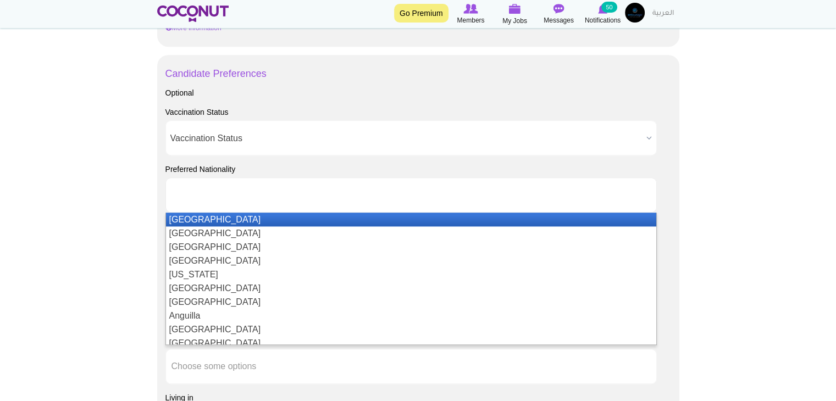
click at [98, 195] on body "Toggle navigation Go Premium Members My Jobs Post a Job Messages Notifications …" at bounding box center [418, 19] width 836 height 1577
type input "Choose some options"
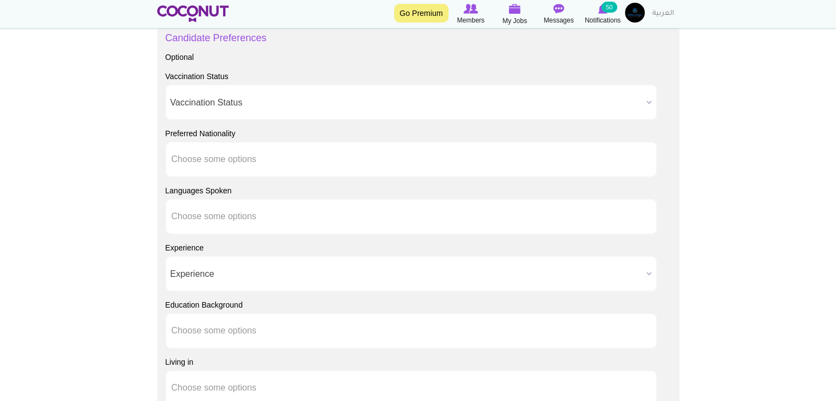
scroll to position [824, 0]
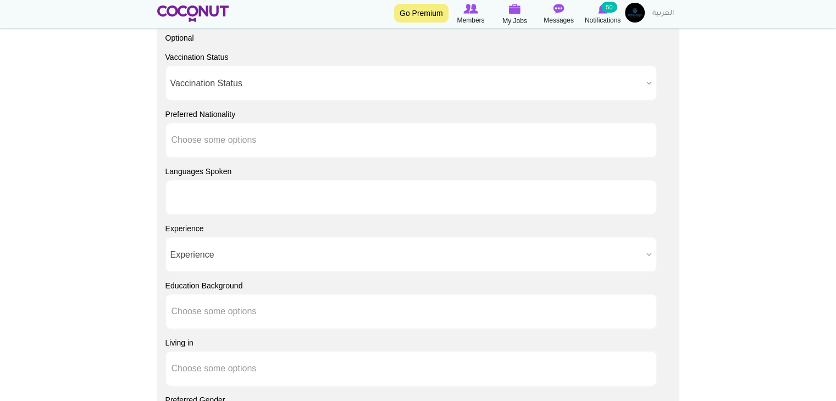
click at [246, 198] on input "text" at bounding box center [220, 197] width 99 height 10
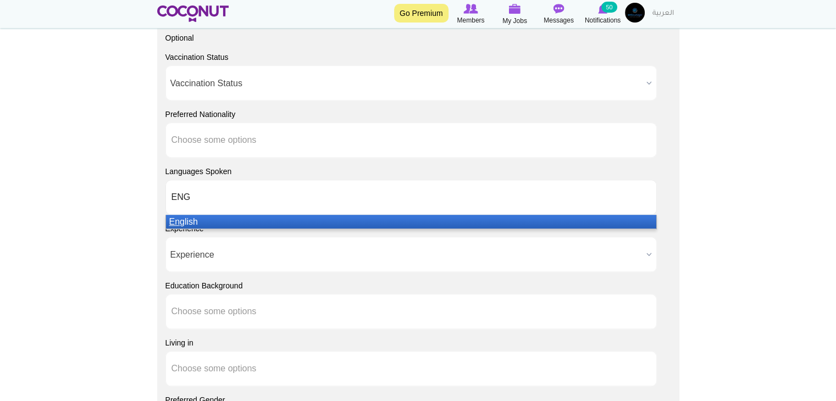
type input "ENG"
click at [237, 221] on li "Eng lish" at bounding box center [411, 222] width 490 height 14
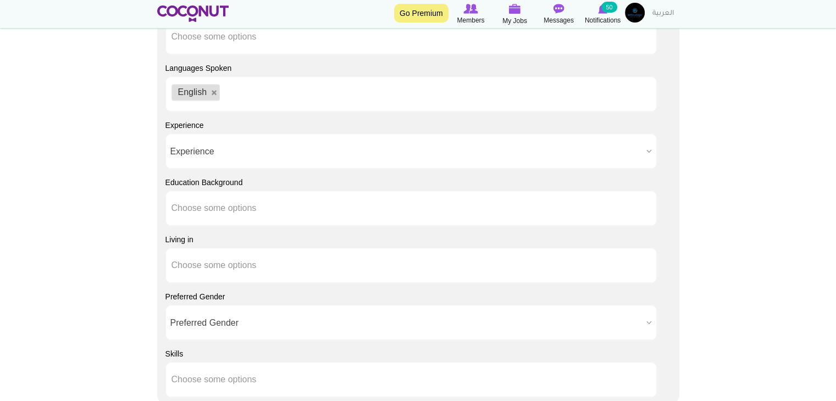
scroll to position [934, 0]
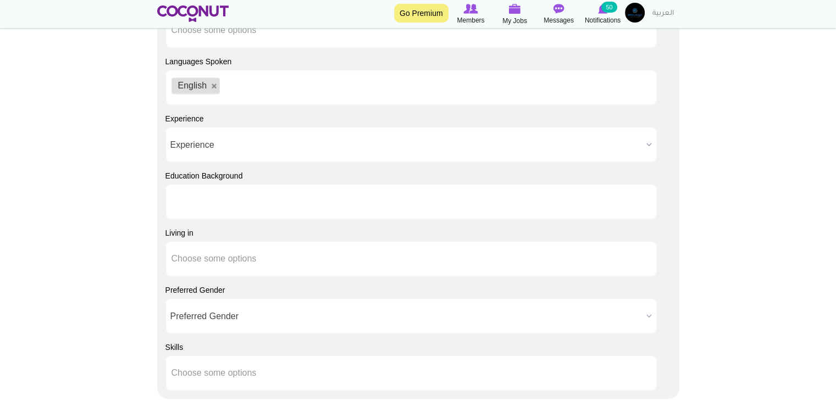
click at [314, 208] on ul at bounding box center [410, 201] width 491 height 35
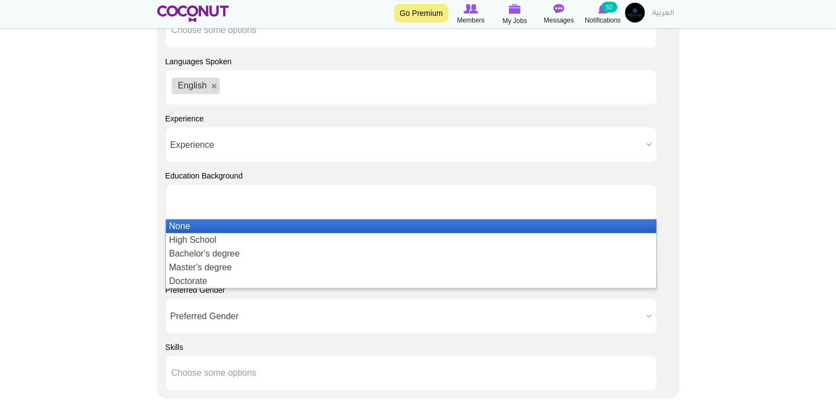
type input "Choose some options"
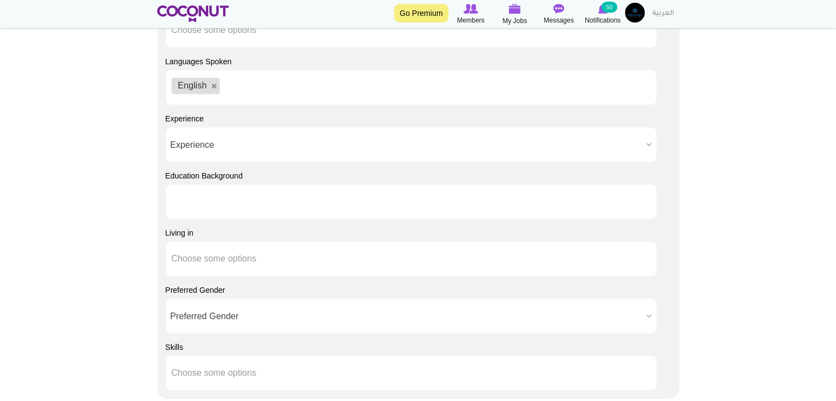
click at [187, 199] on input "text" at bounding box center [220, 202] width 99 height 10
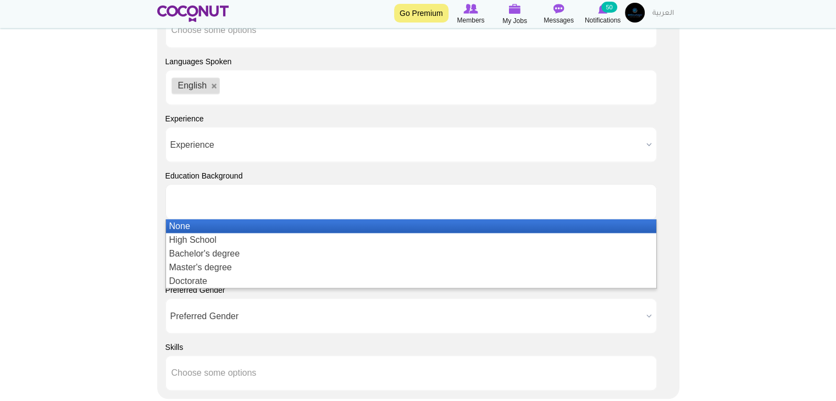
type input "Choose some options"
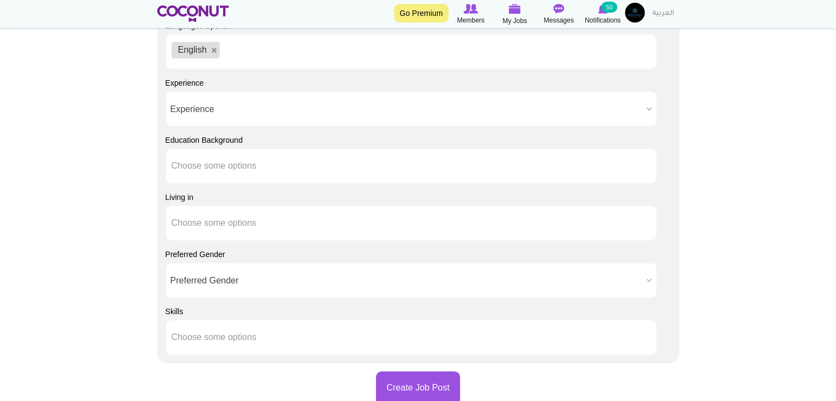
scroll to position [989, 0]
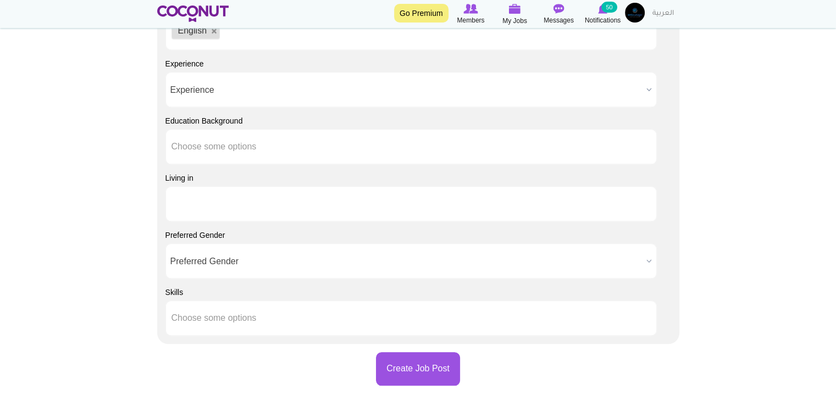
click at [244, 207] on input "text" at bounding box center [220, 204] width 99 height 10
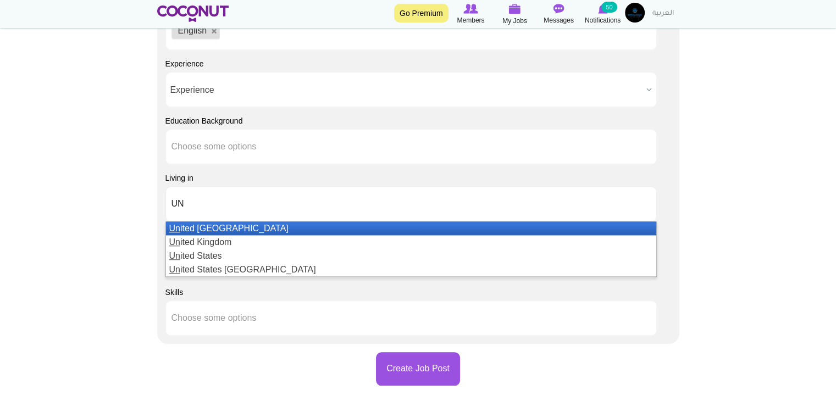
type input "UN"
click at [247, 231] on li "Un ited Arab Emirates" at bounding box center [411, 228] width 490 height 14
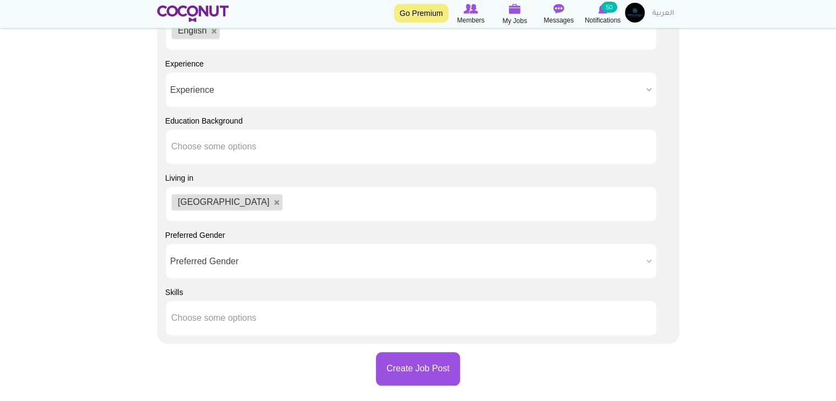
click at [194, 262] on span "Preferred Gender" at bounding box center [406, 261] width 472 height 35
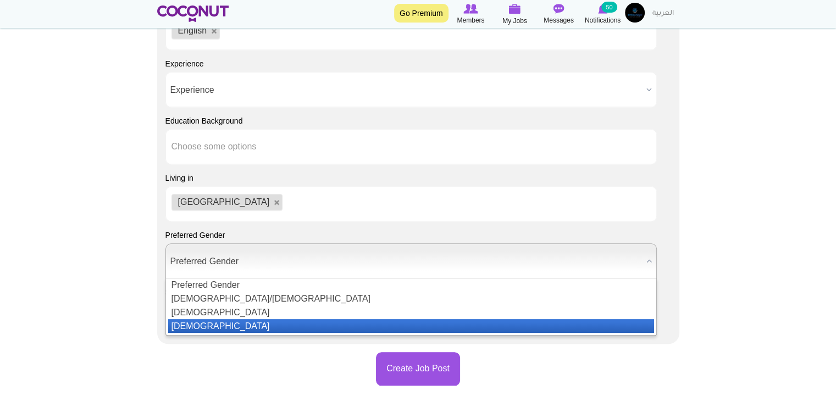
click at [191, 323] on li "Female" at bounding box center [411, 326] width 486 height 14
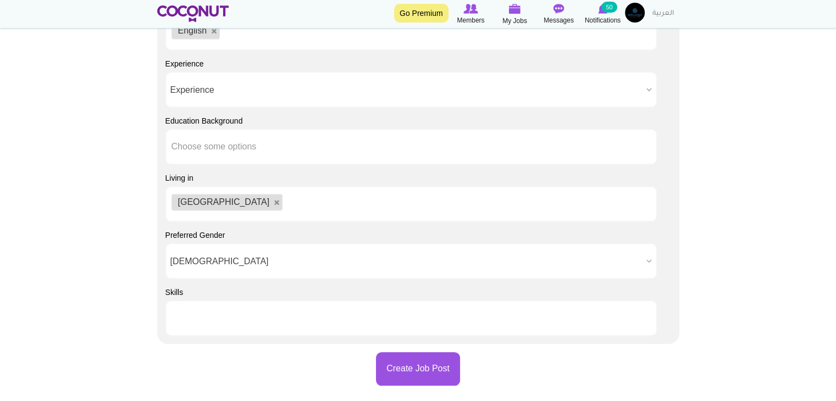
click at [203, 315] on input "text" at bounding box center [220, 318] width 99 height 10
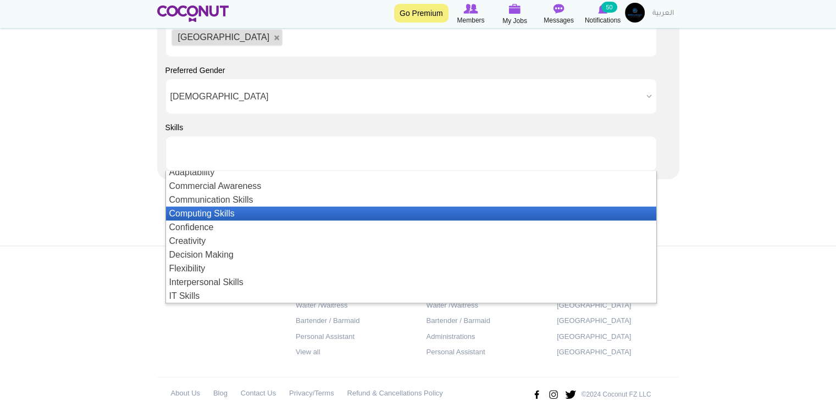
scroll to position [0, 0]
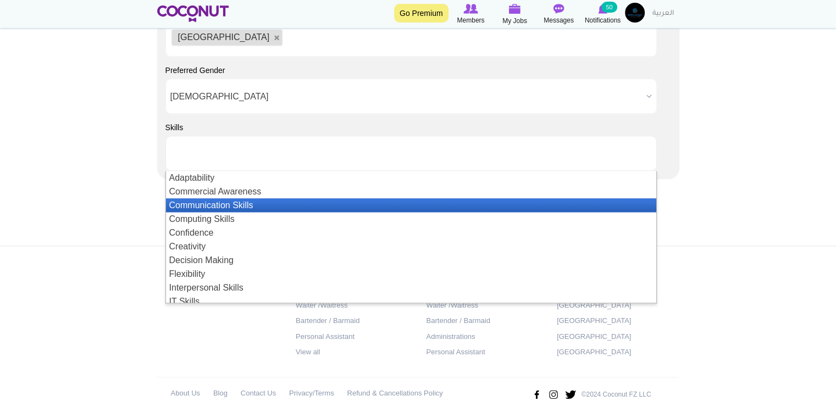
click at [280, 207] on li "Communication Skills" at bounding box center [411, 205] width 490 height 14
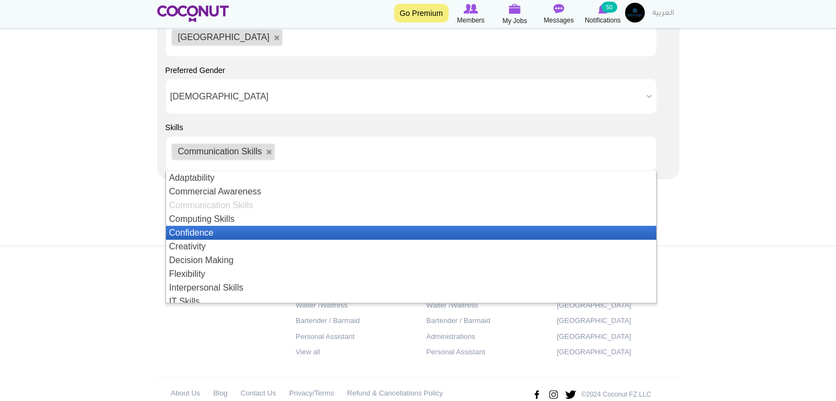
click at [275, 235] on li "Confidence" at bounding box center [411, 233] width 490 height 14
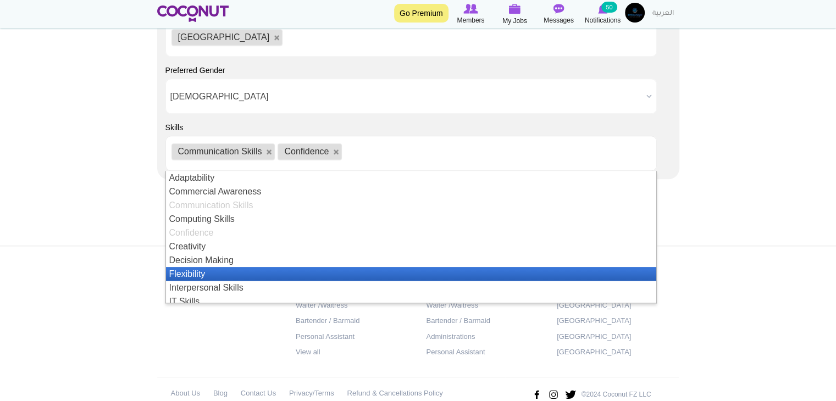
click at [271, 269] on li "Flexibility" at bounding box center [411, 274] width 490 height 14
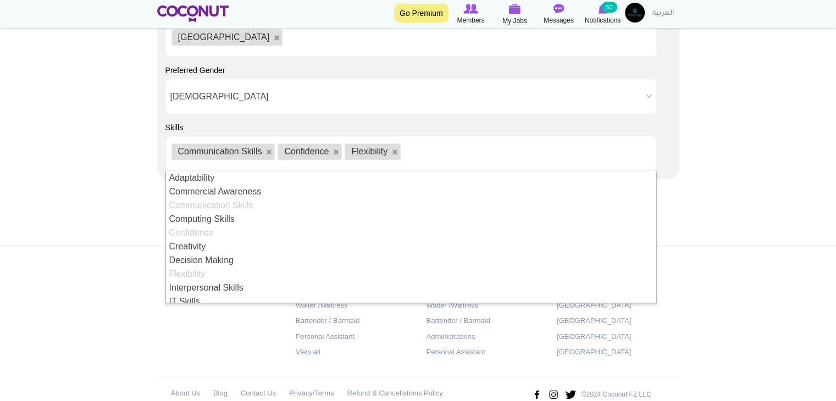
scroll to position [55, 0]
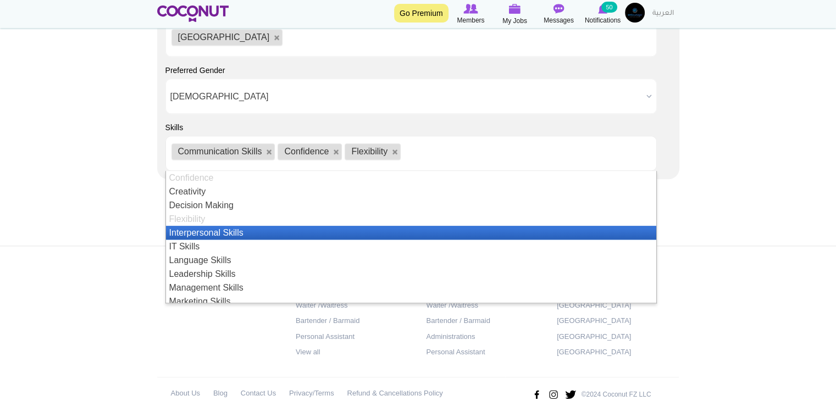
click at [260, 234] on li "Interpersonal Skills" at bounding box center [411, 233] width 490 height 14
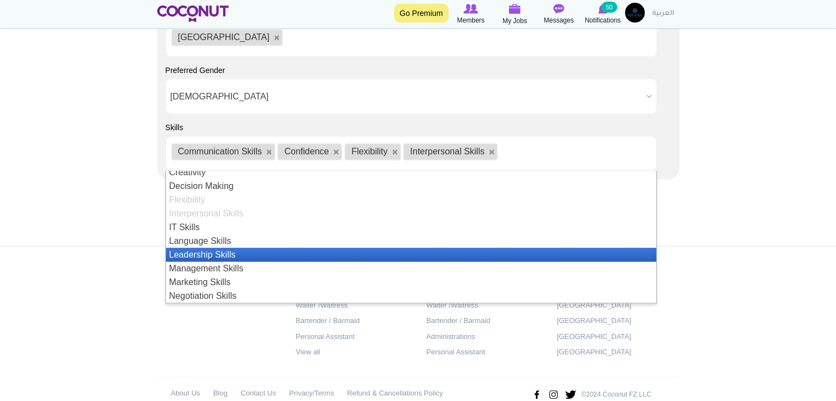
scroll to position [129, 0]
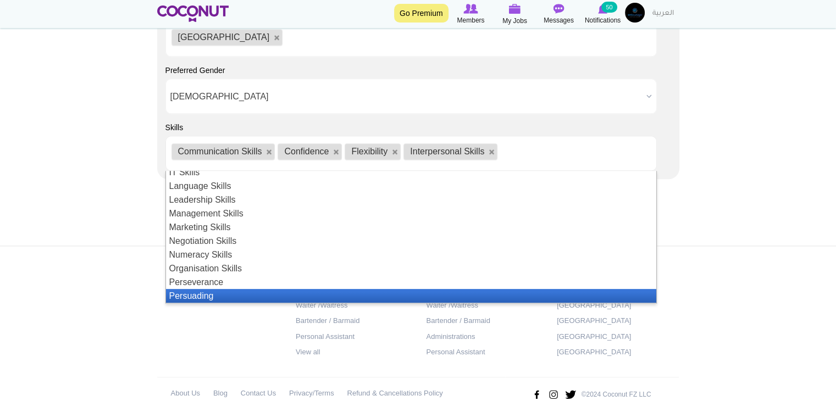
click at [248, 296] on li "Persuading" at bounding box center [411, 296] width 490 height 14
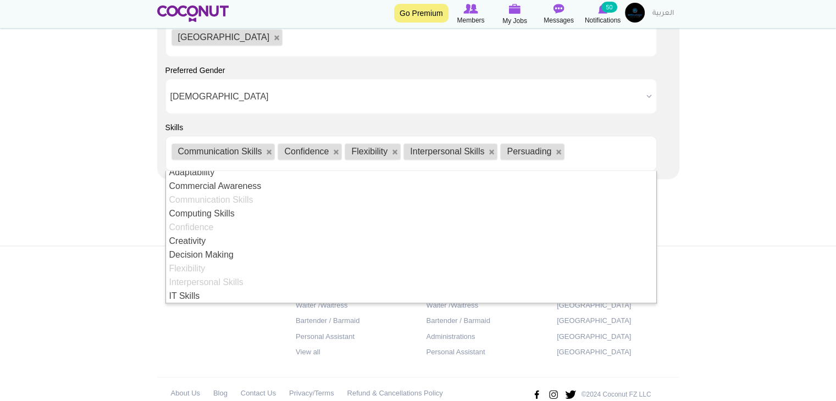
scroll to position [0, 0]
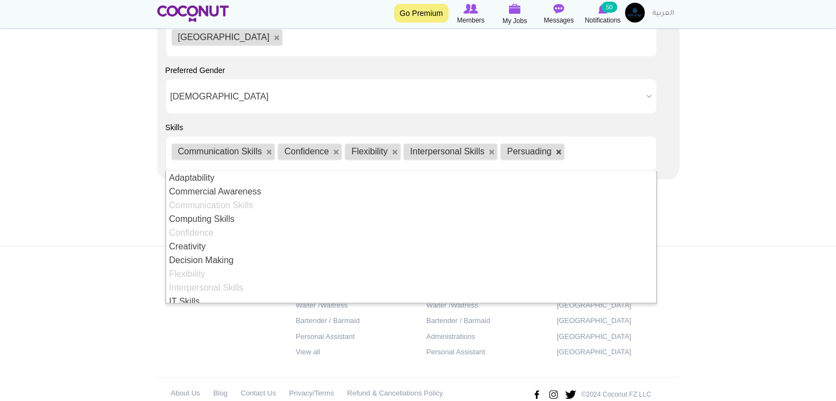
click at [561, 154] on link at bounding box center [559, 152] width 7 height 7
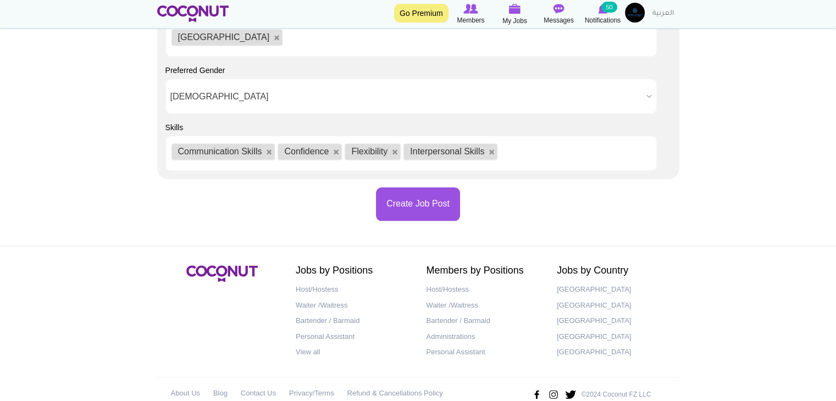
click at [519, 142] on ul "Communication Skills Confidence Flexibility Interpersonal Skills" at bounding box center [410, 153] width 491 height 35
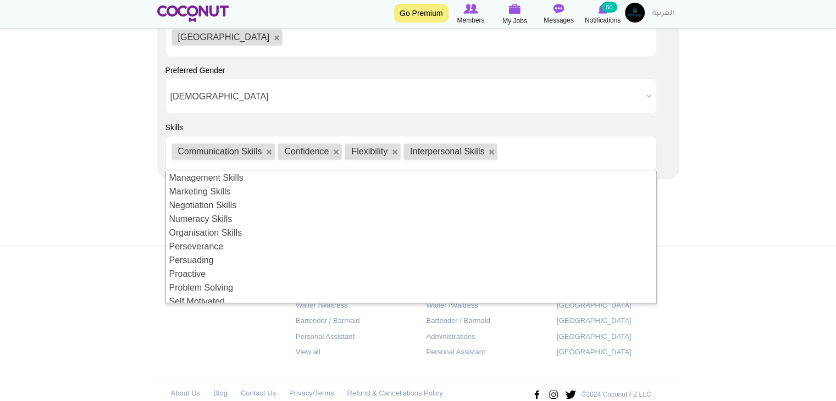
scroll to position [220, 0]
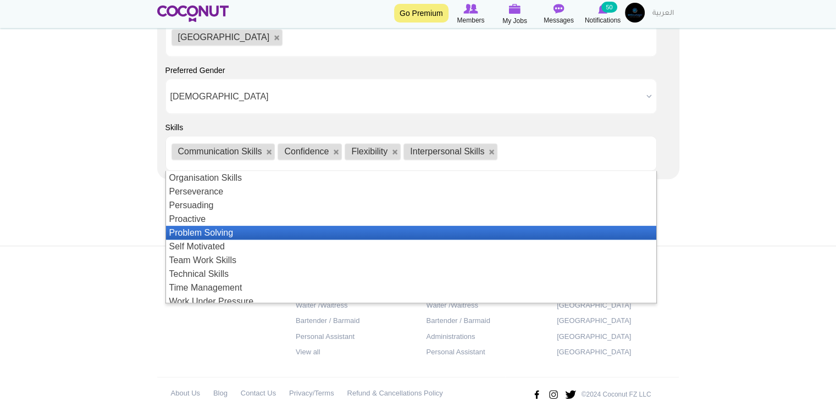
click at [320, 237] on li "Problem Solving" at bounding box center [411, 233] width 490 height 14
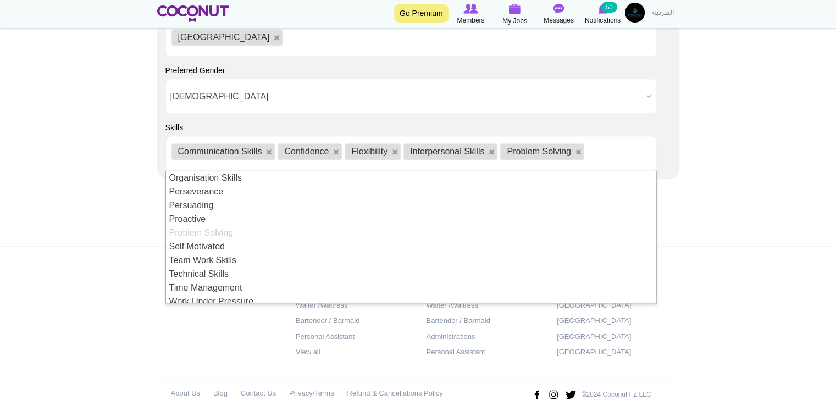
scroll to position [239, 0]
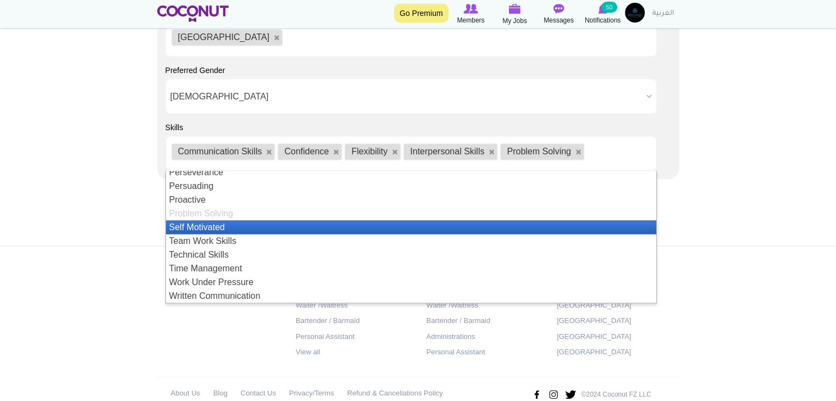
click at [325, 228] on li "Self Motivated" at bounding box center [411, 227] width 490 height 14
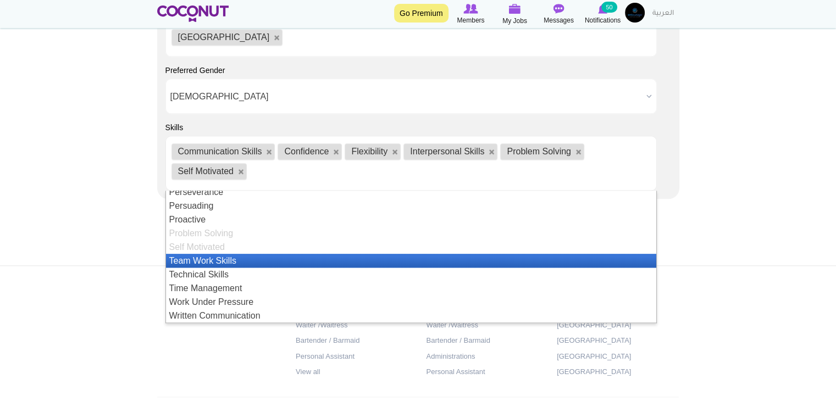
click at [322, 262] on li "Team Work Skills" at bounding box center [411, 261] width 490 height 14
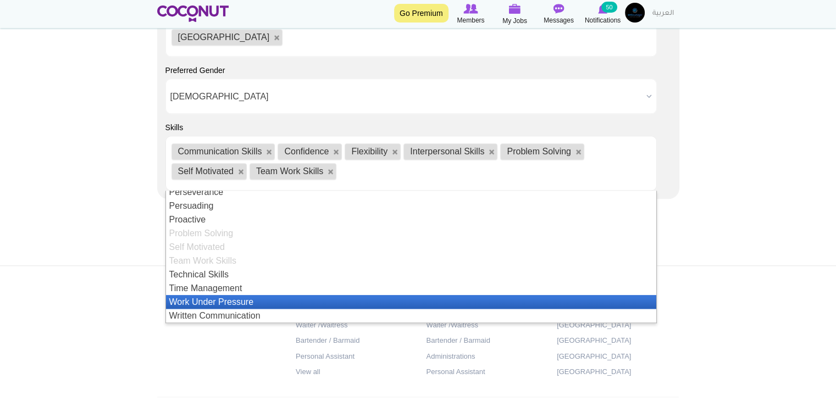
click at [298, 302] on li "Work Under Pressure" at bounding box center [411, 302] width 490 height 14
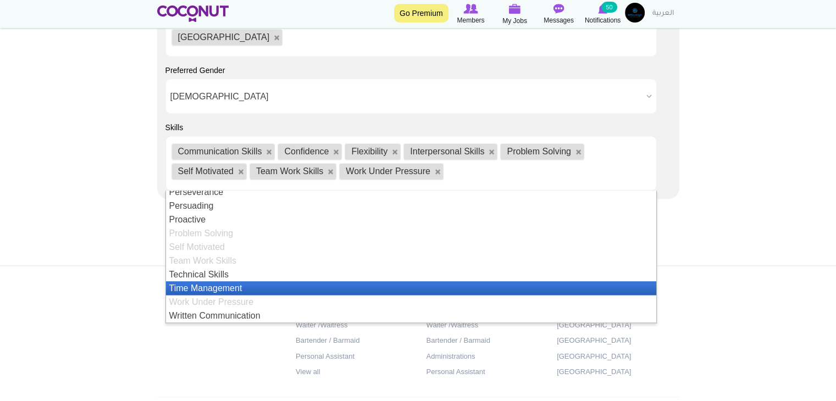
click at [307, 288] on li "Time Management" at bounding box center [411, 288] width 490 height 14
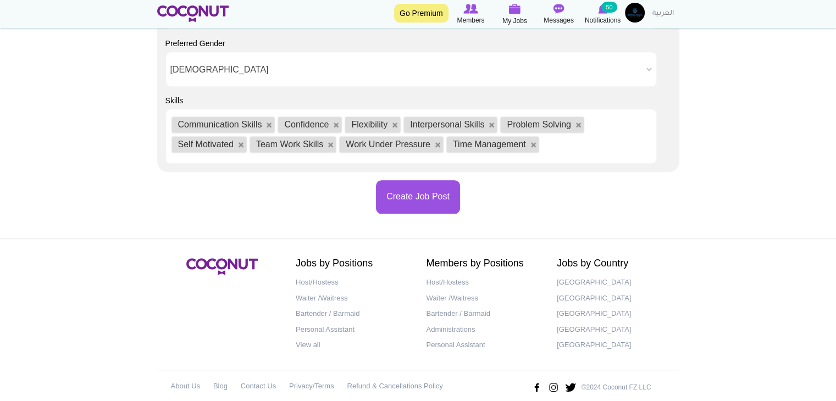
scroll to position [1194, 0]
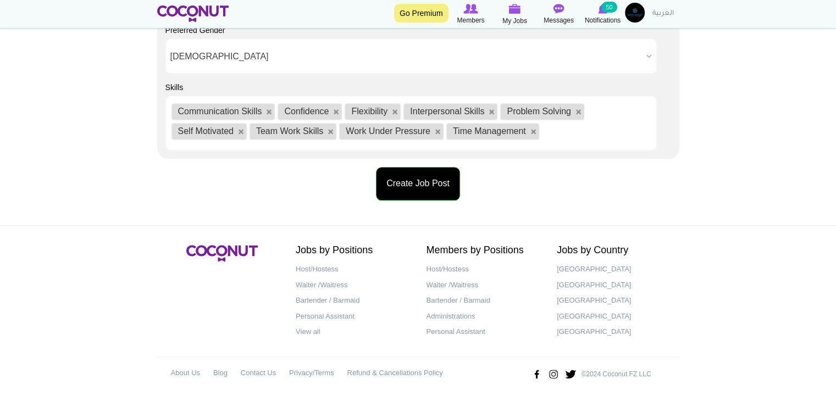
click at [454, 180] on button "Create Job Post" at bounding box center [418, 184] width 84 height 34
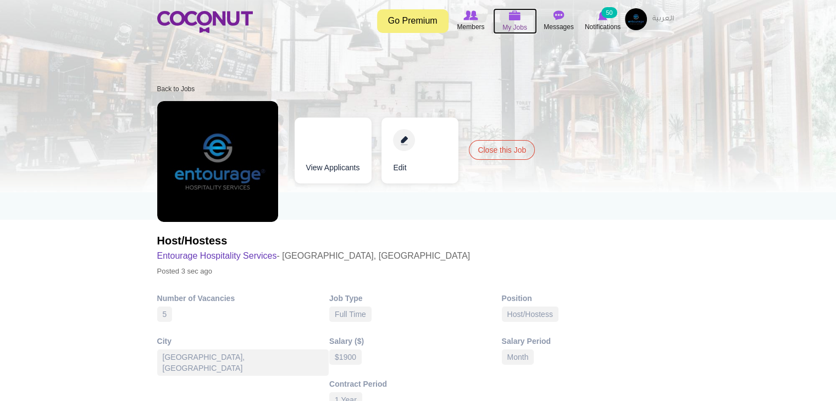
click at [520, 25] on span "My Jobs" at bounding box center [514, 27] width 25 height 11
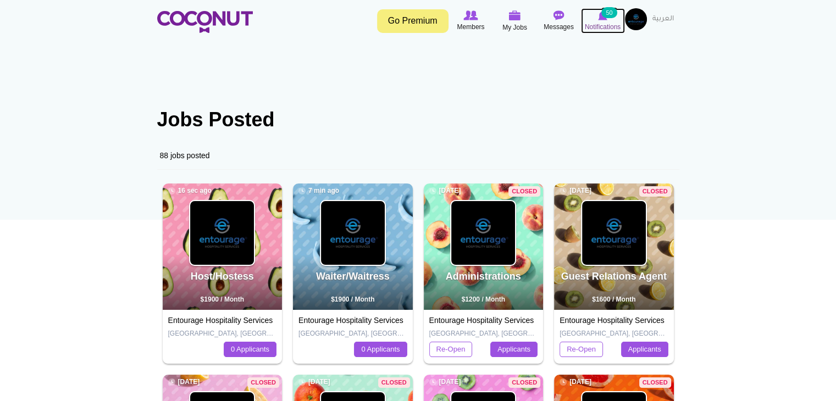
click at [596, 18] on icon at bounding box center [603, 15] width 42 height 12
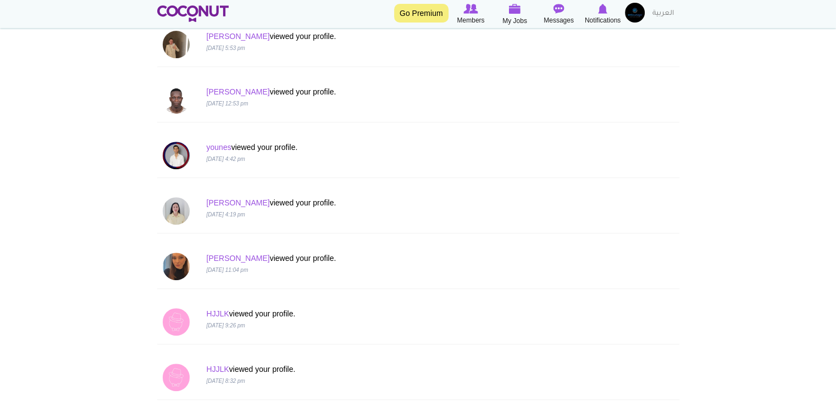
scroll to position [495, 0]
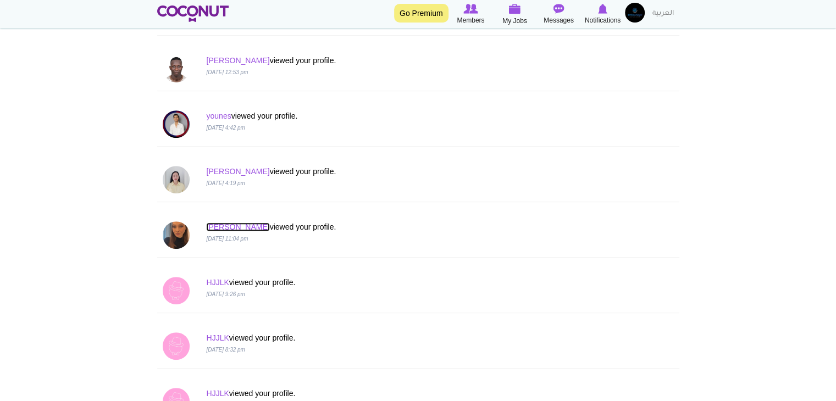
click at [219, 223] on link "[PERSON_NAME]" at bounding box center [237, 227] width 63 height 9
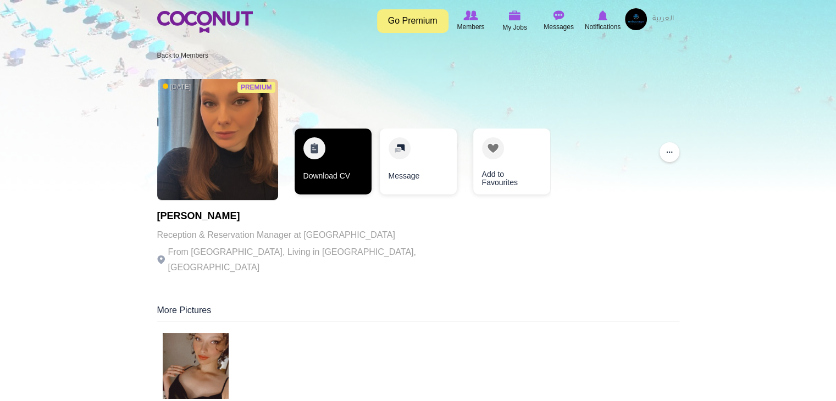
click at [328, 159] on link "Download CV" at bounding box center [333, 162] width 77 height 66
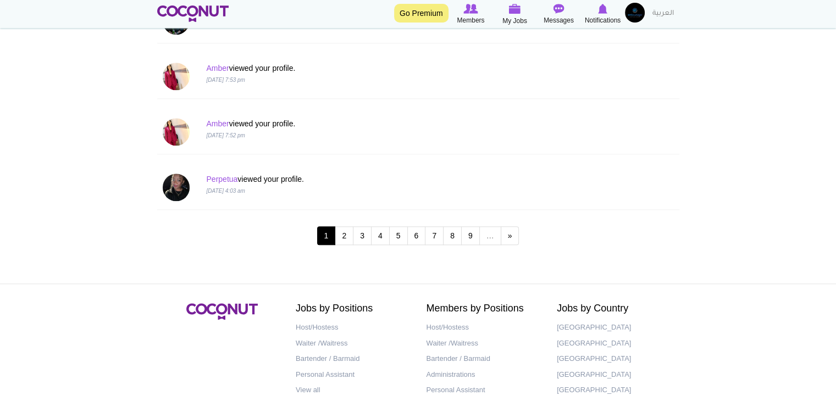
scroll to position [1099, 0]
